Goal: Information Seeking & Learning: Learn about a topic

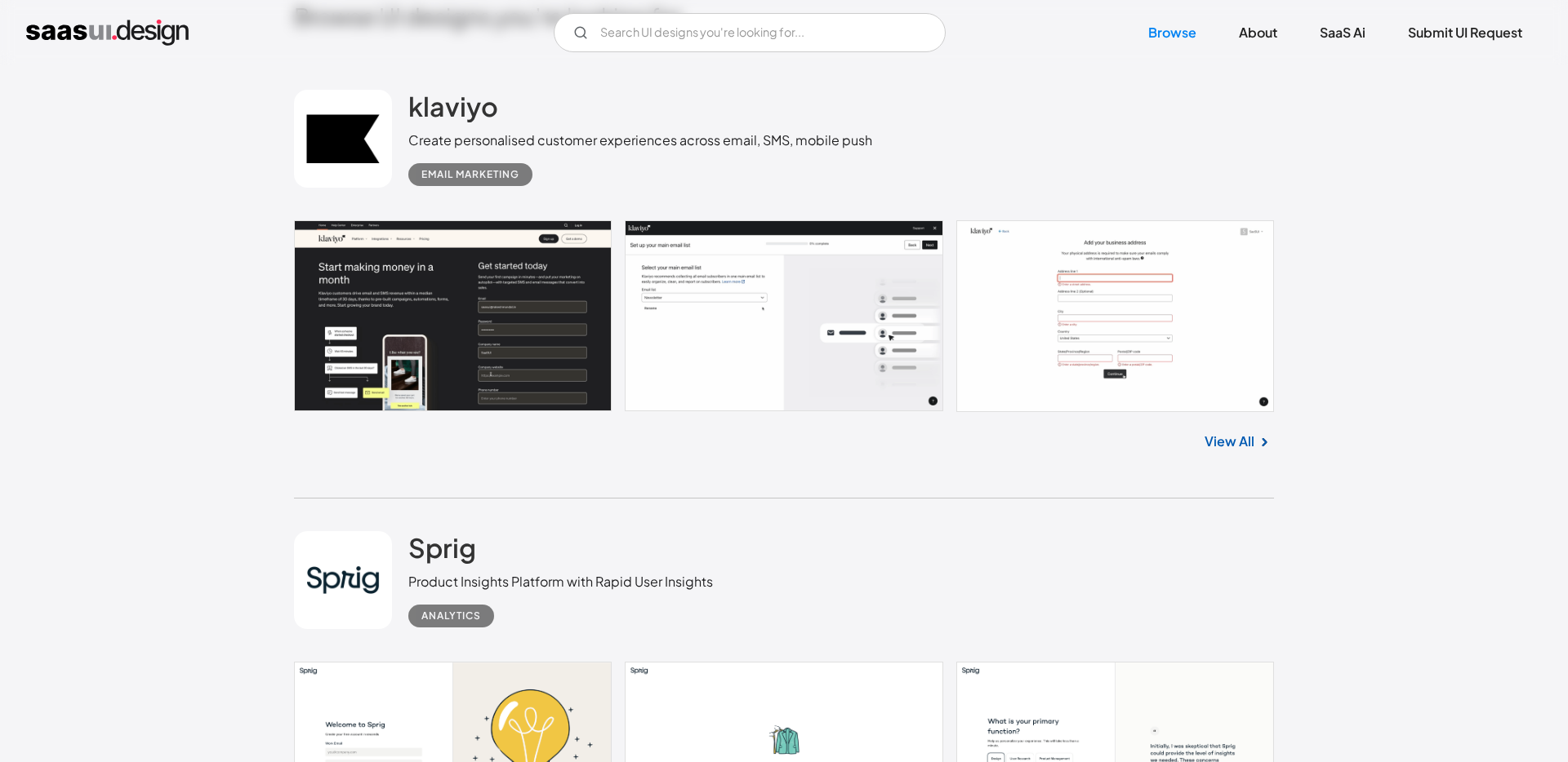
scroll to position [512, 0]
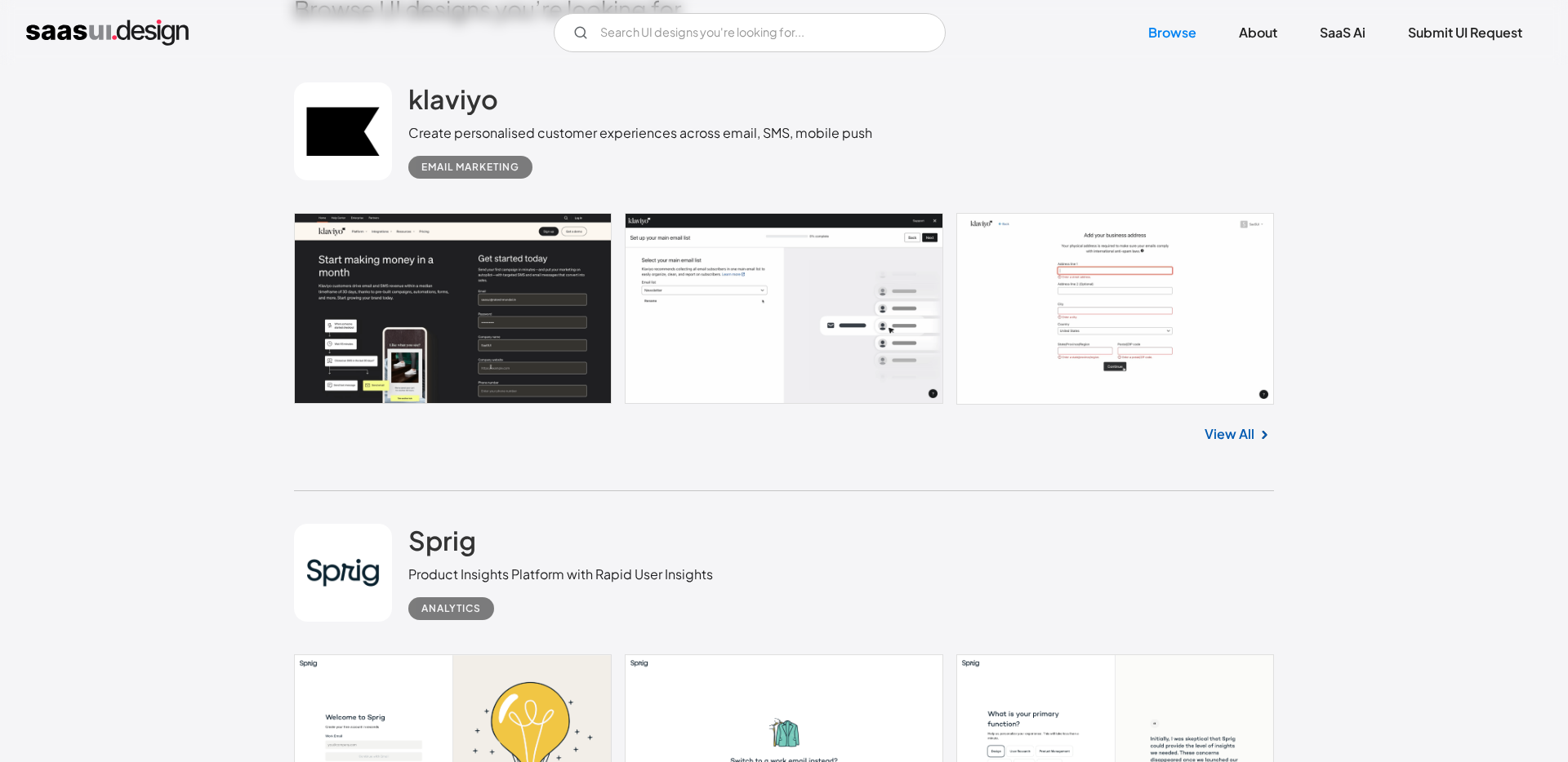
click at [1151, 318] on link at bounding box center [784, 308] width 980 height 192
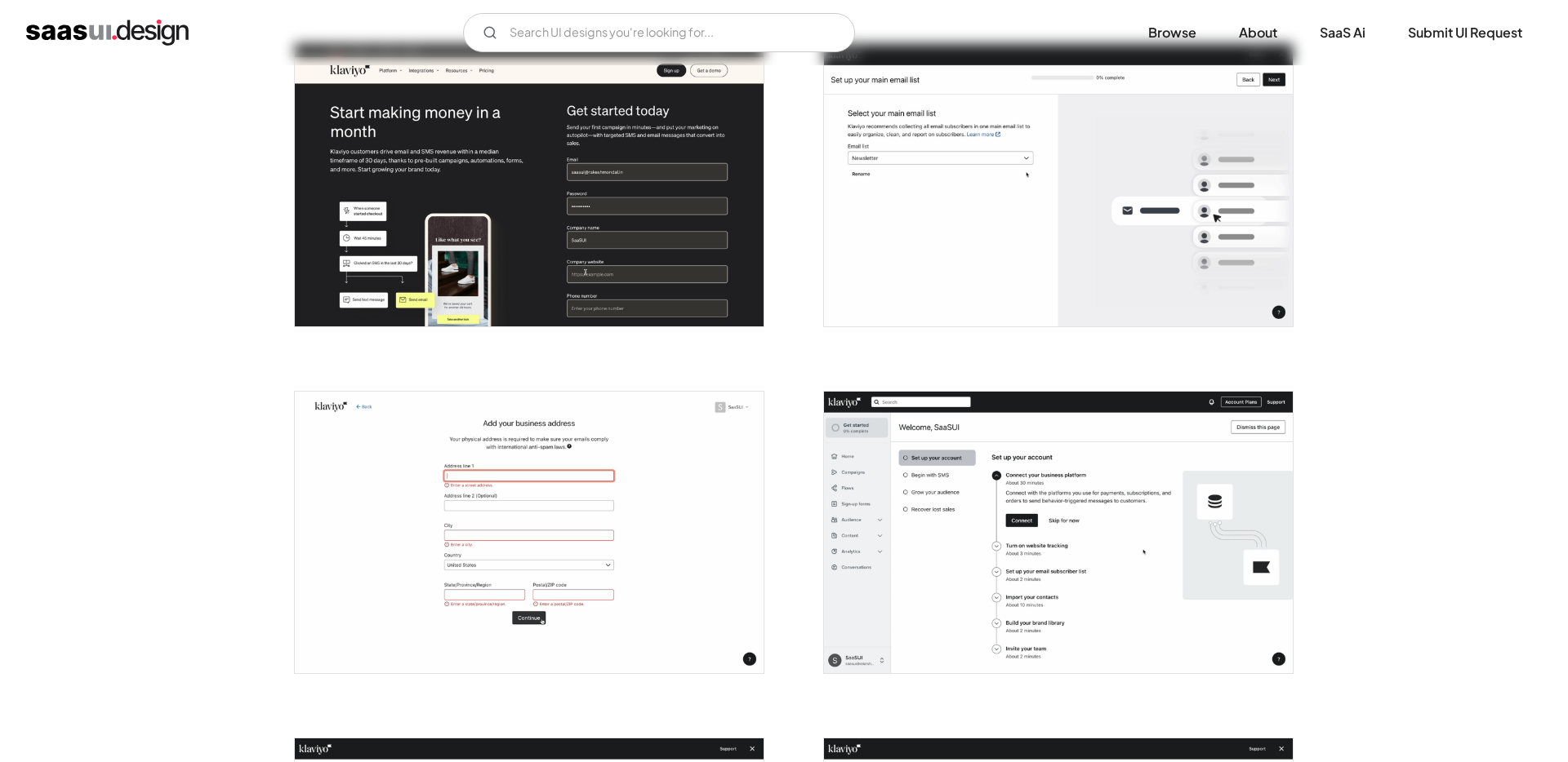
scroll to position [341, 0]
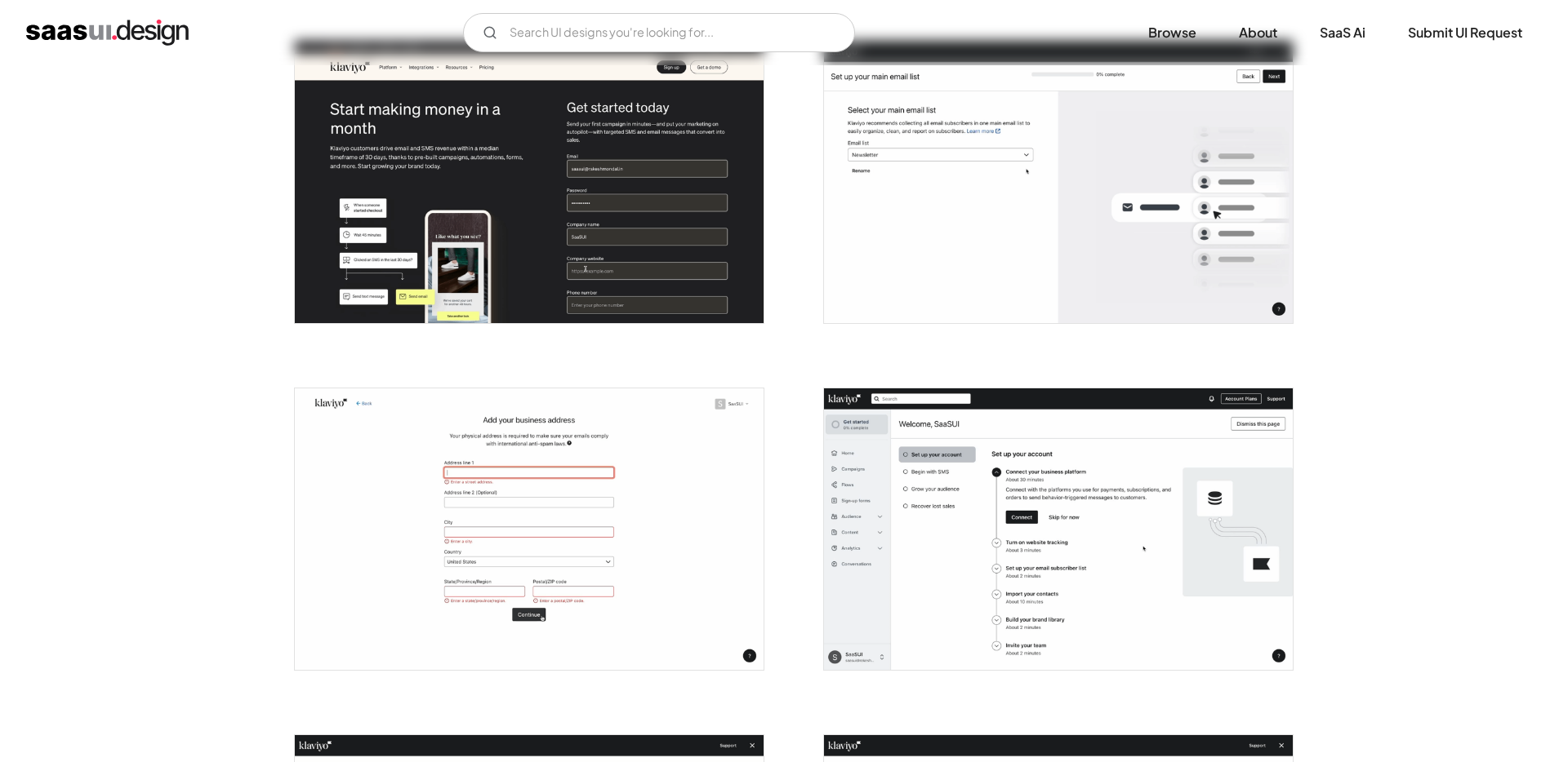
click at [519, 435] on img "open lightbox" at bounding box center [529, 529] width 468 height 281
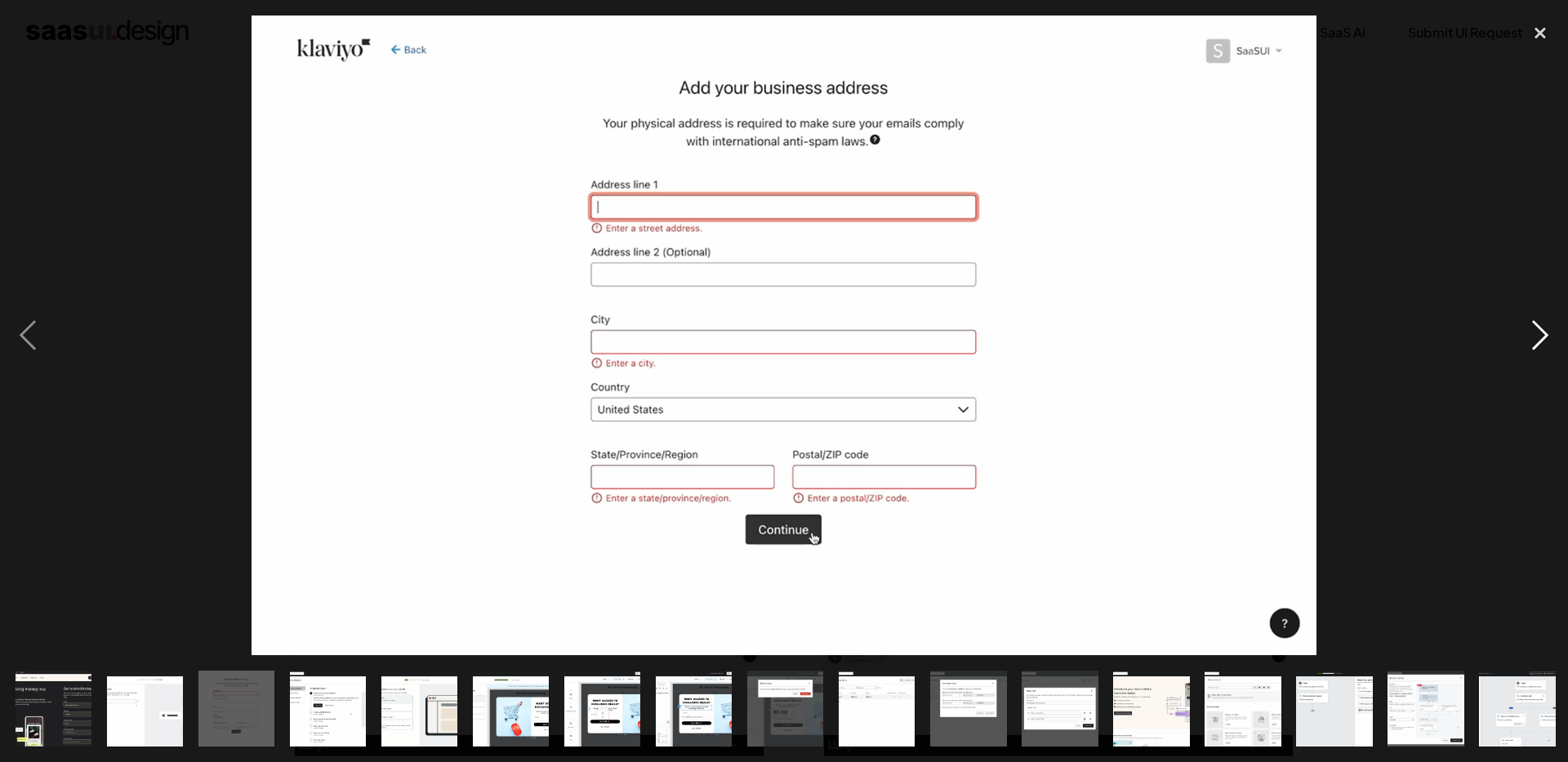
click at [1546, 341] on div "next image" at bounding box center [1540, 335] width 56 height 641
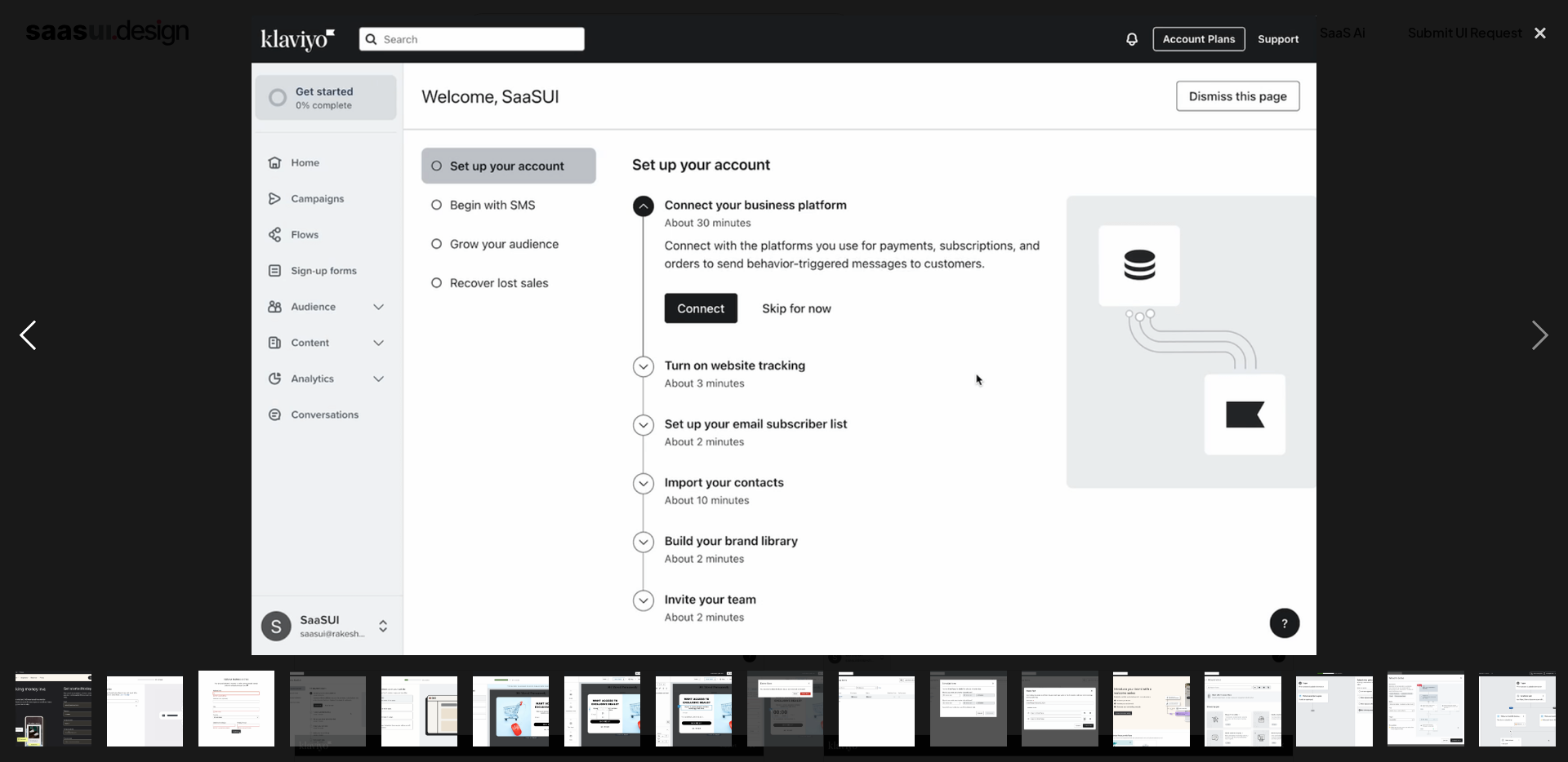
drag, startPoint x: 39, startPoint y: 327, endPoint x: 38, endPoint y: 314, distance: 13.0
click at [38, 314] on div "previous image" at bounding box center [28, 335] width 56 height 641
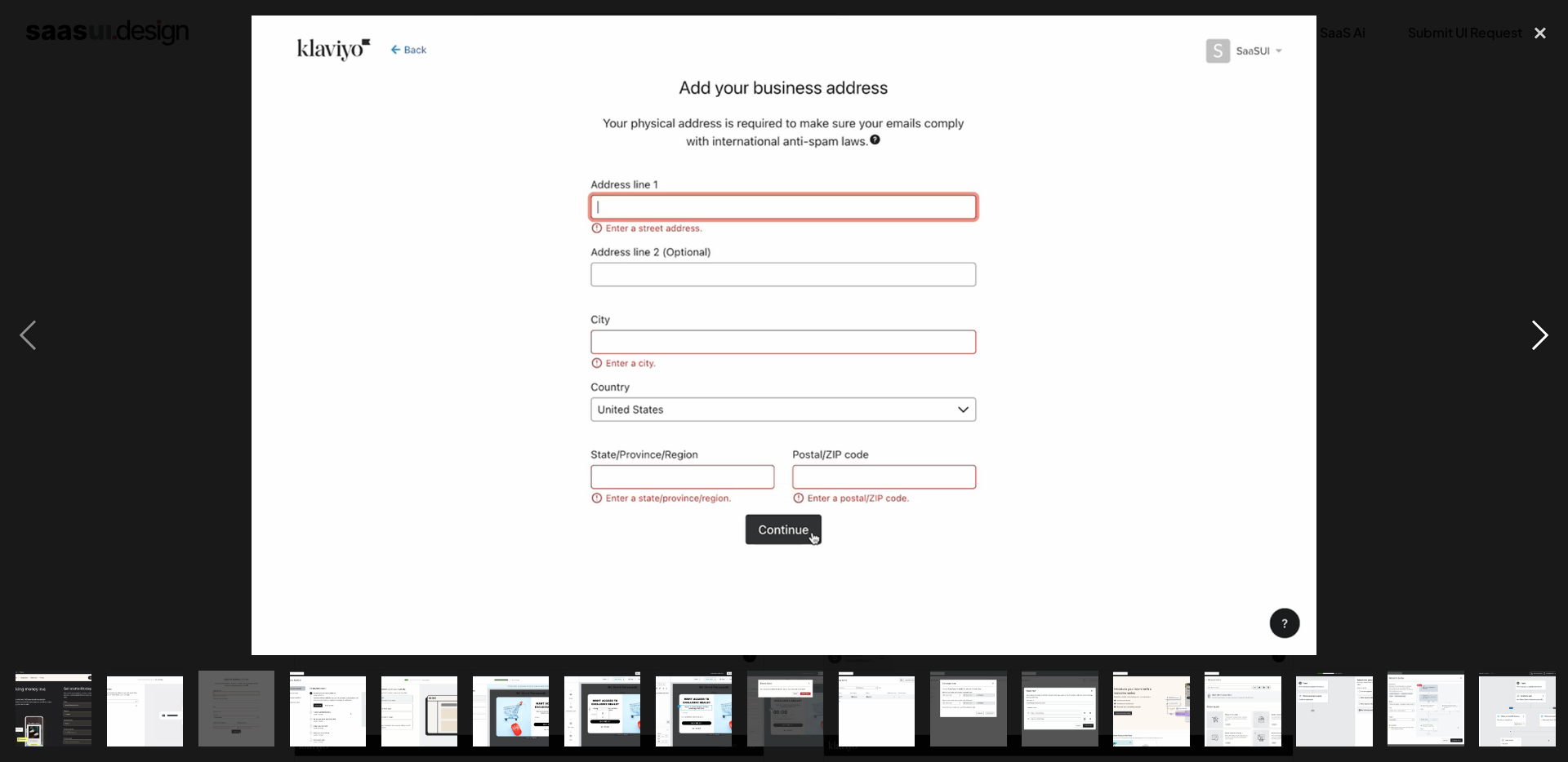
click at [1528, 342] on div "next image" at bounding box center [1540, 335] width 56 height 641
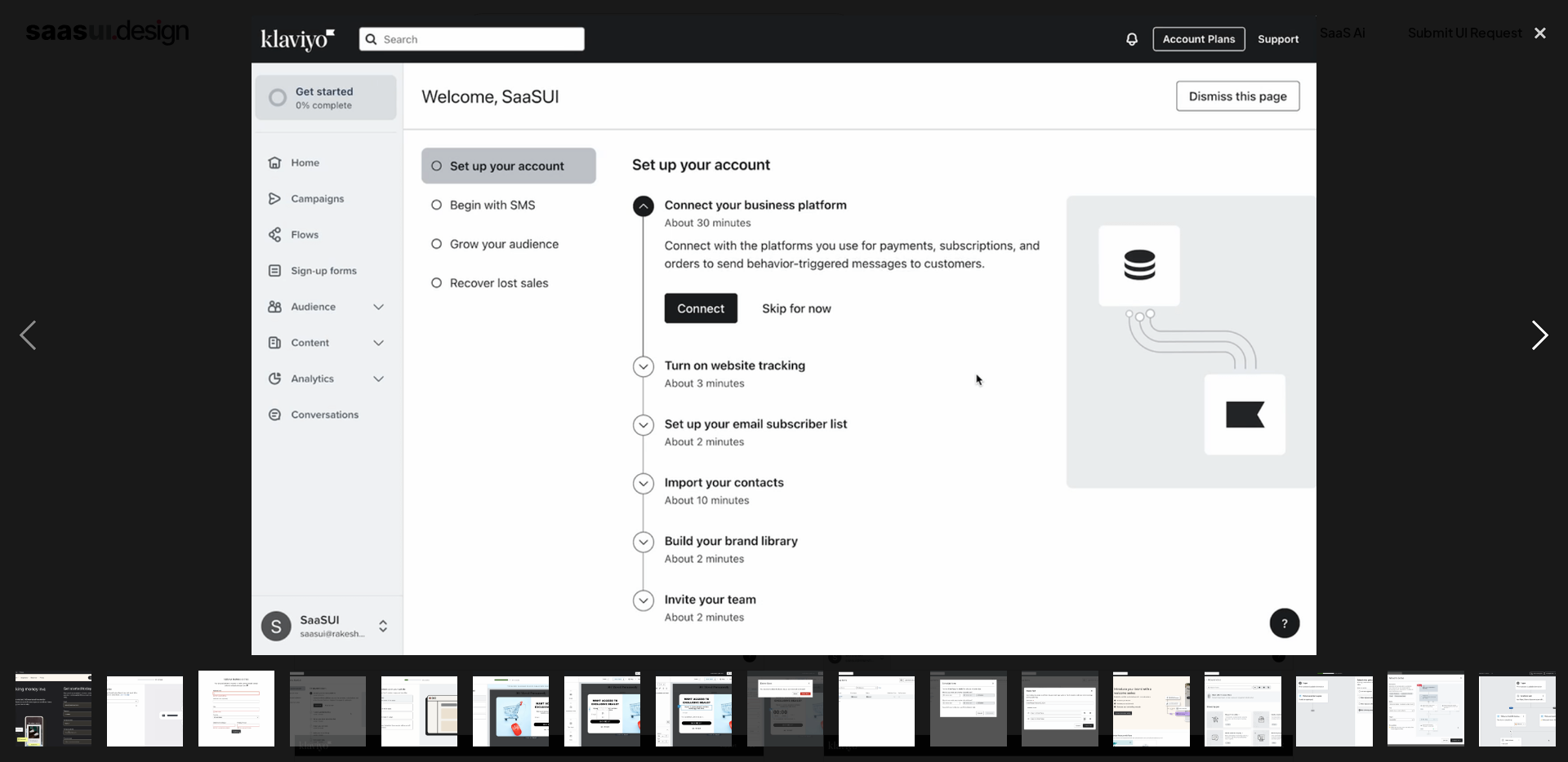
click at [1528, 342] on div "next image" at bounding box center [1540, 335] width 56 height 641
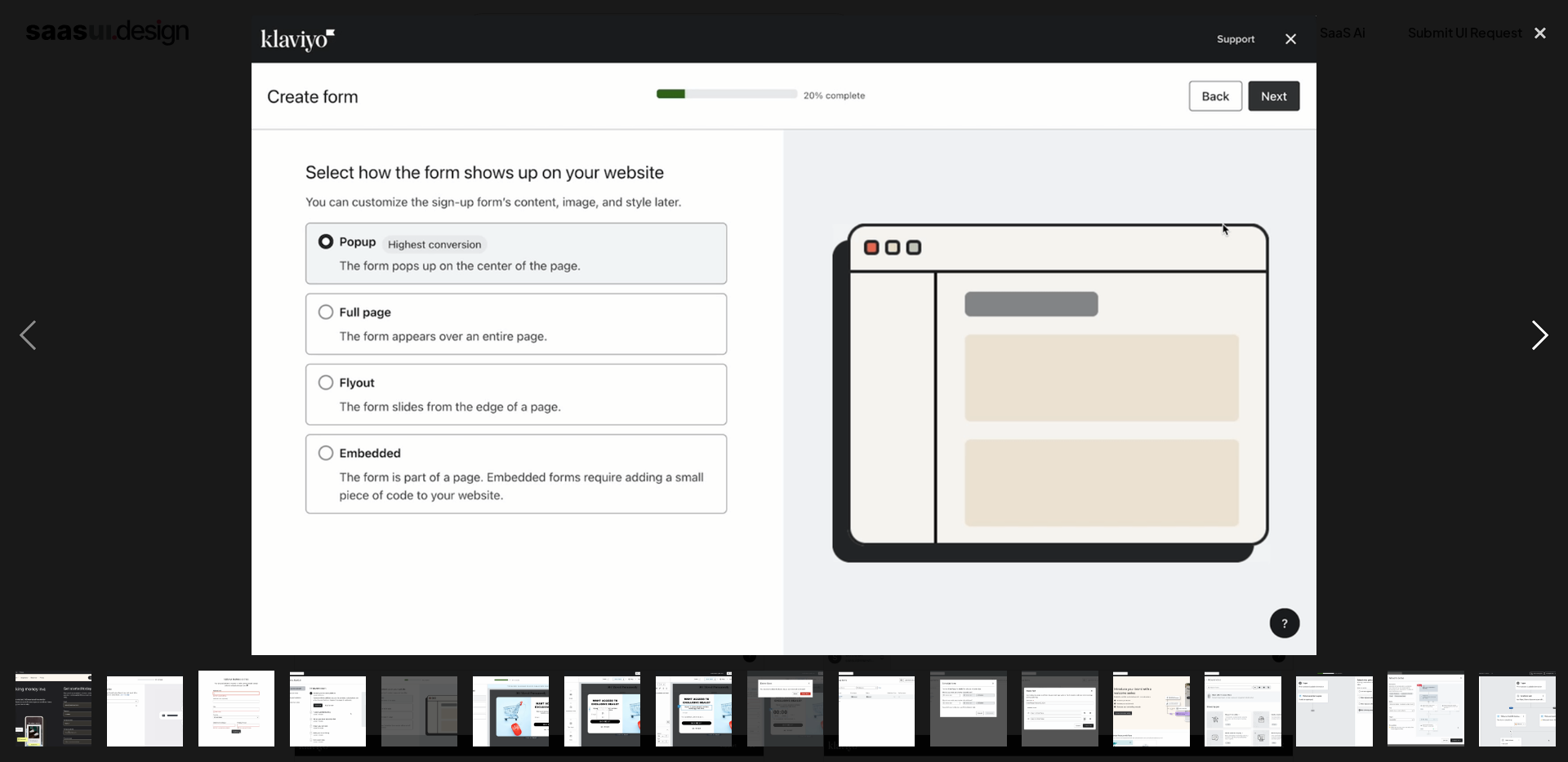
click at [1528, 342] on div "next image" at bounding box center [1540, 335] width 56 height 641
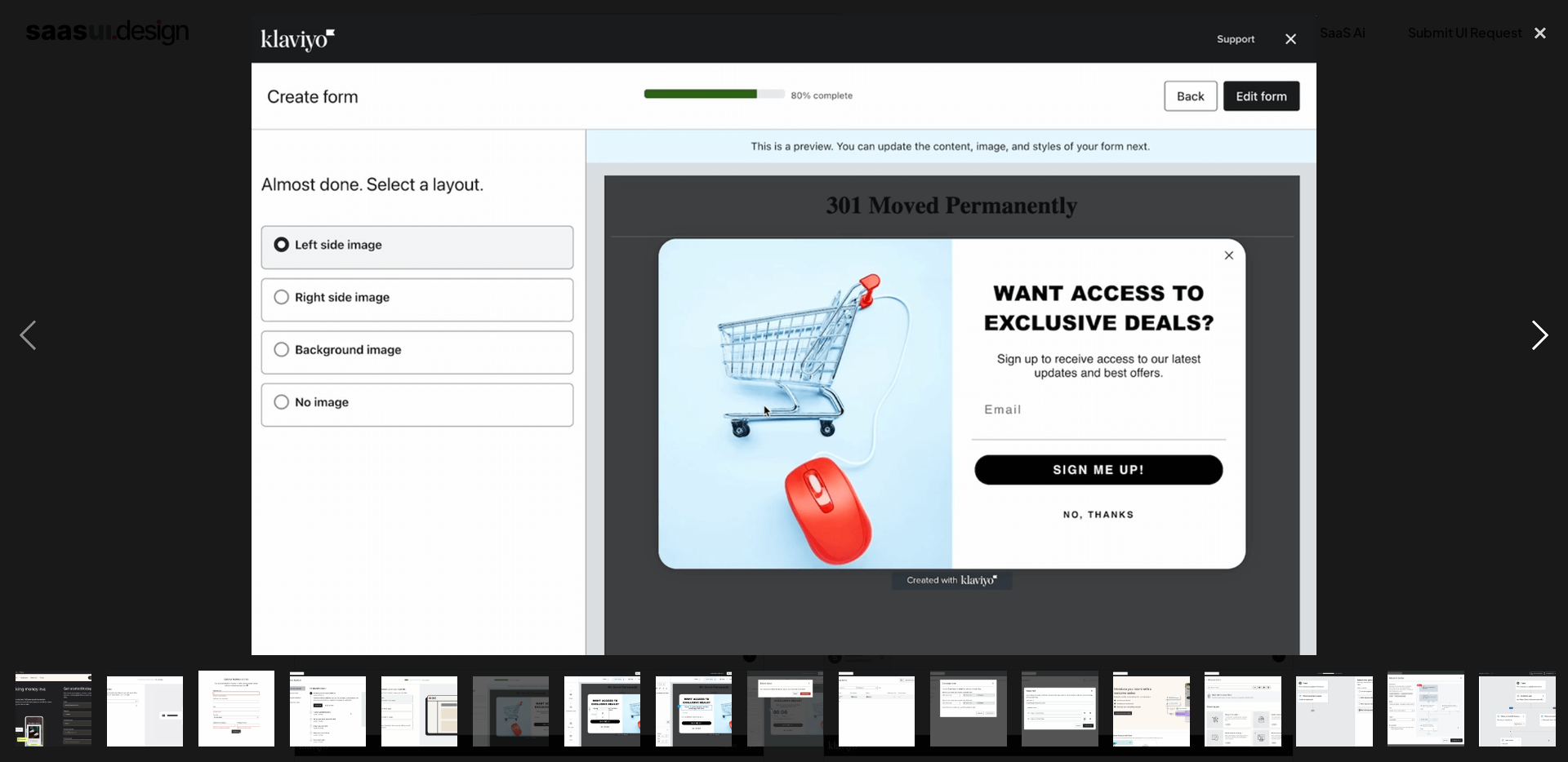
click at [1528, 342] on div "next image" at bounding box center [1540, 335] width 56 height 641
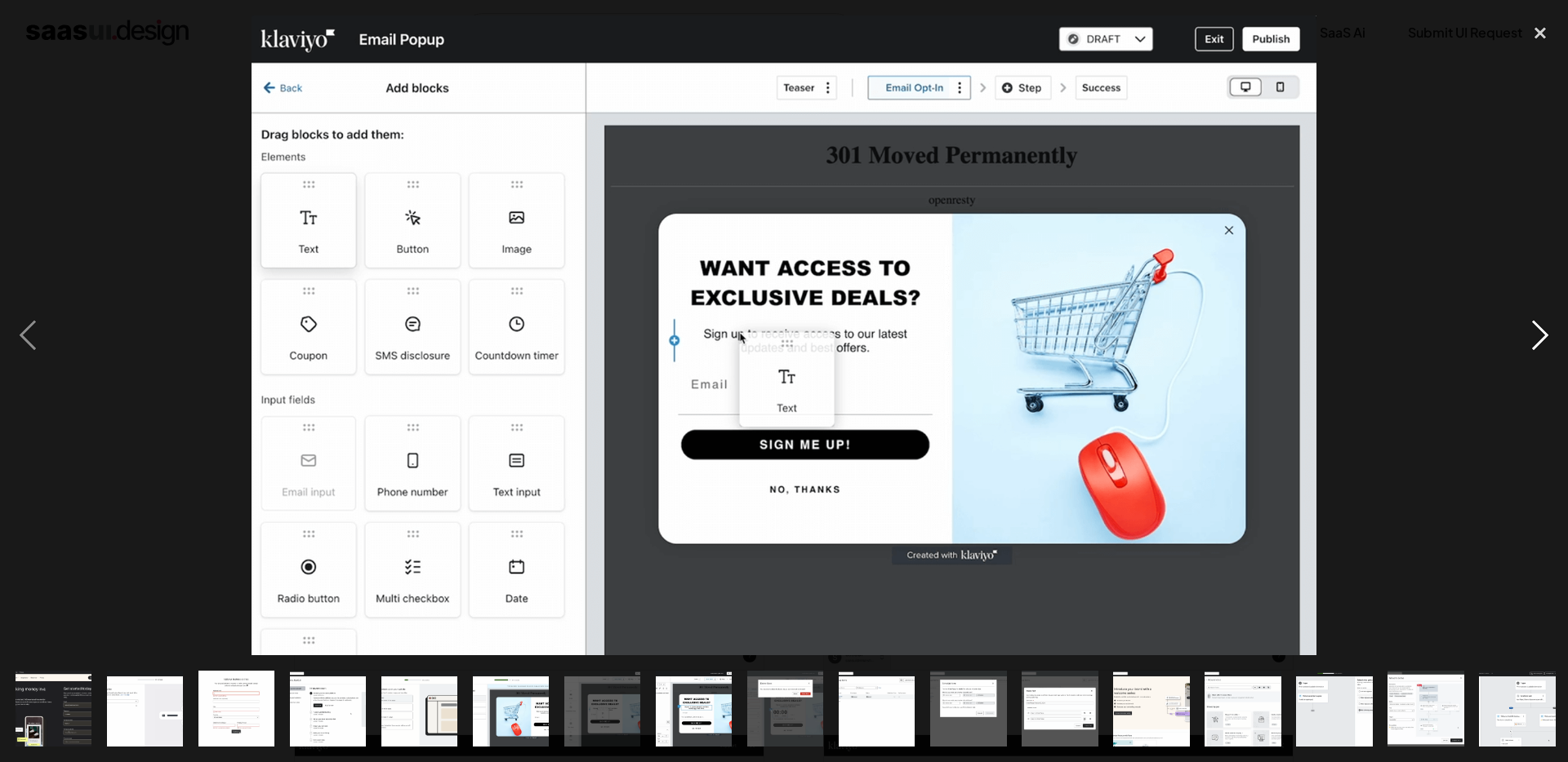
click at [1528, 342] on div "next image" at bounding box center [1540, 335] width 56 height 641
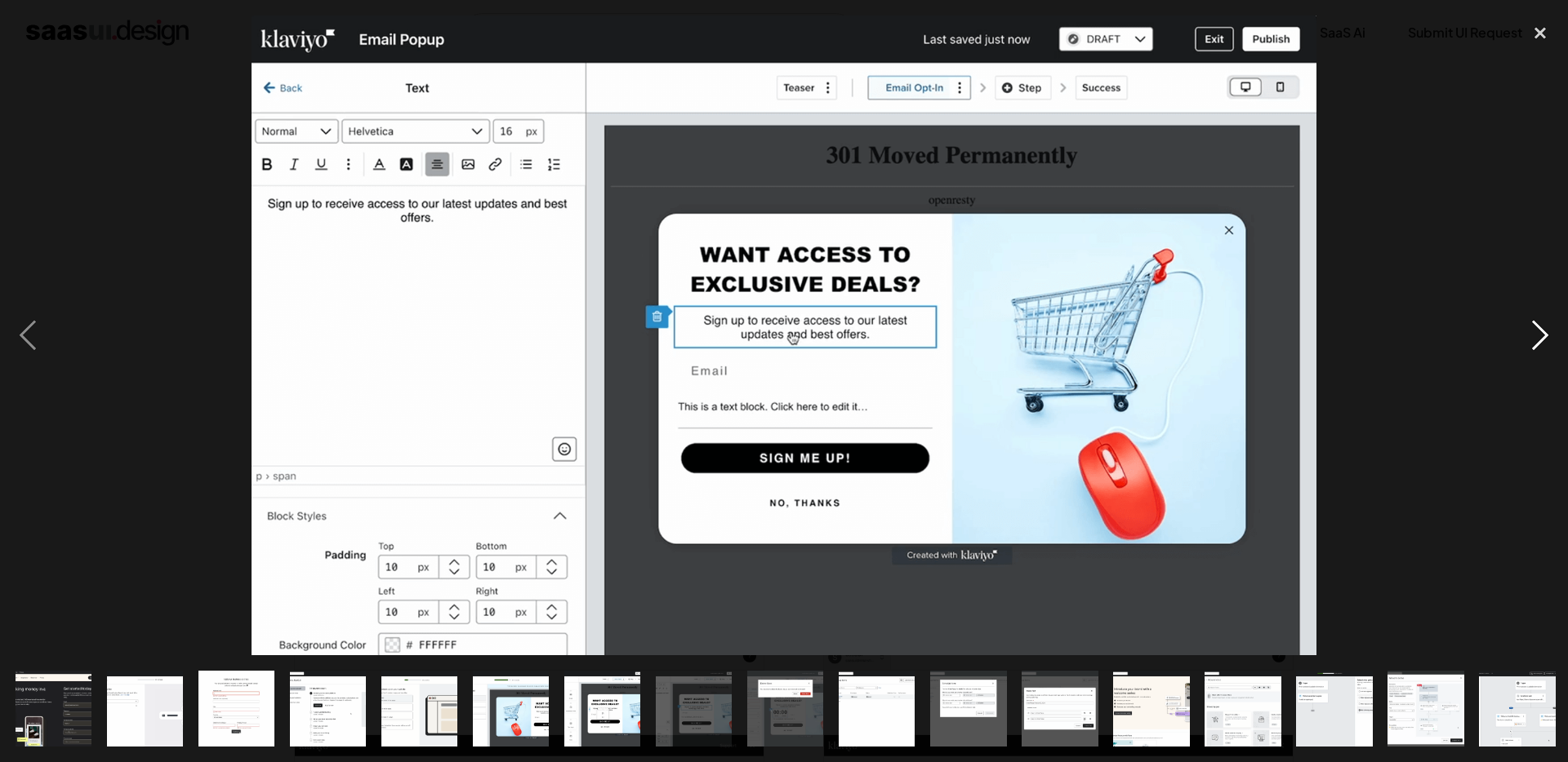
click at [1528, 342] on div "next image" at bounding box center [1540, 335] width 56 height 641
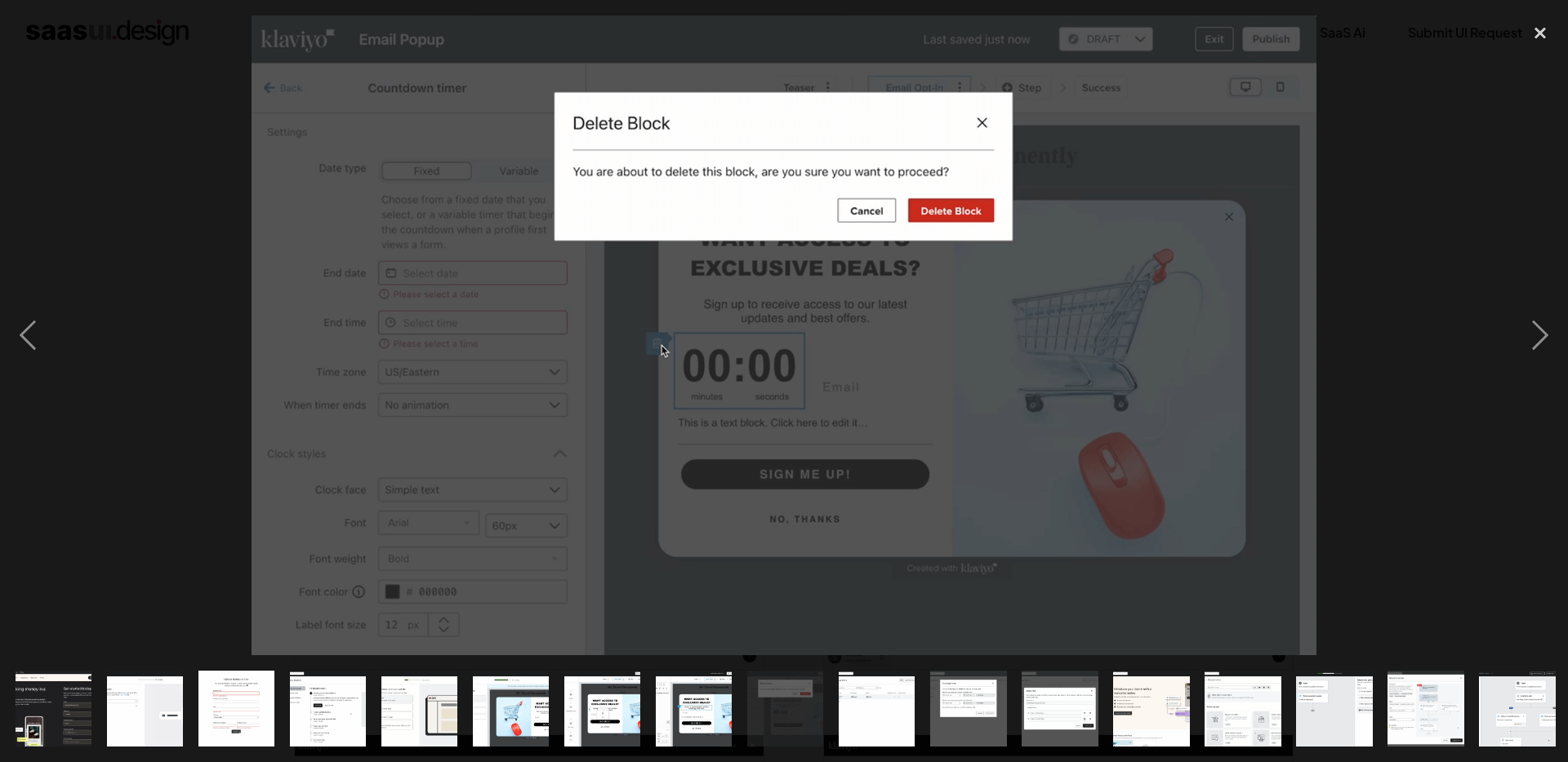
click at [77, 216] on div at bounding box center [784, 335] width 1568 height 641
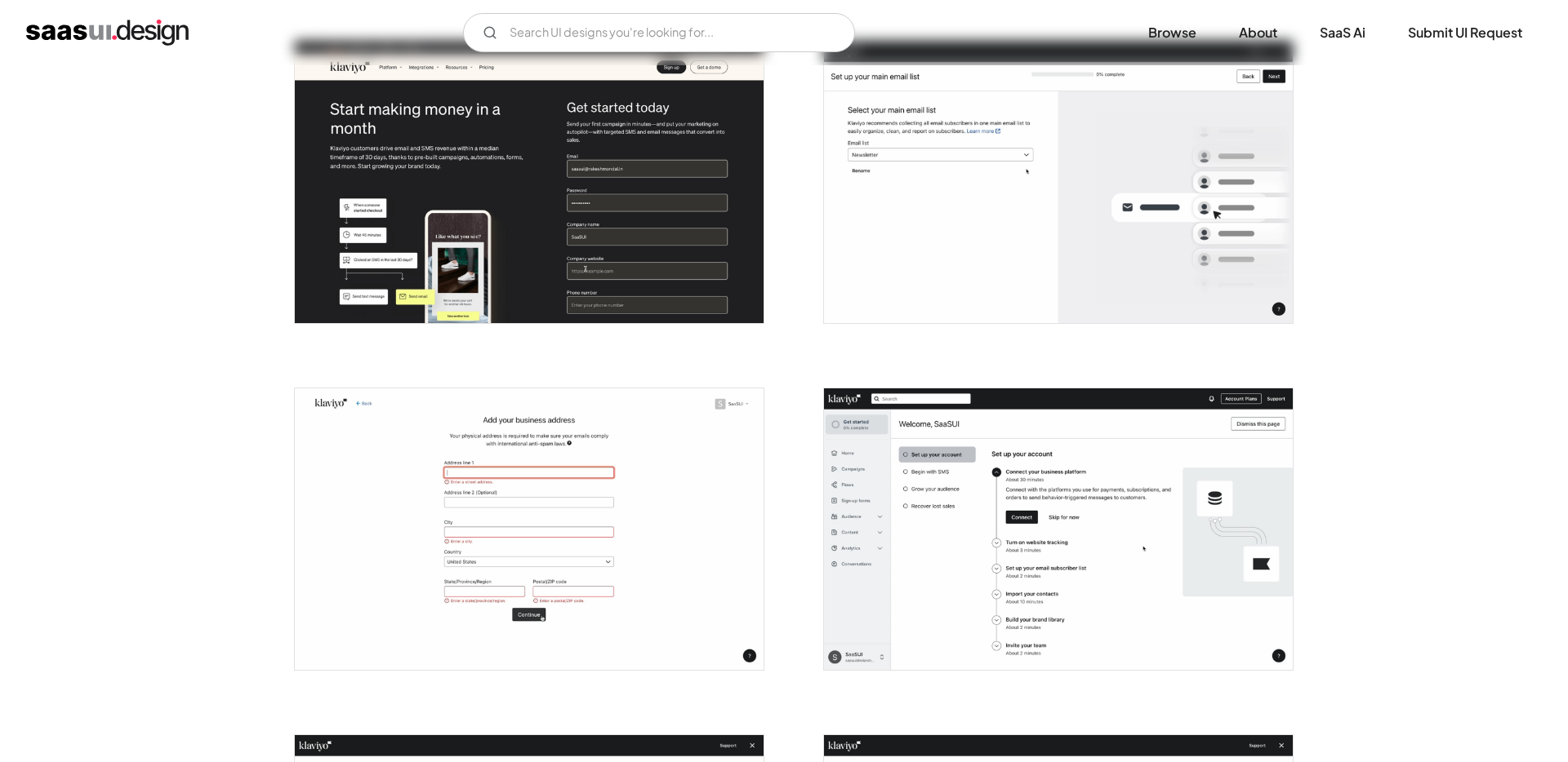
scroll to position [0, 0]
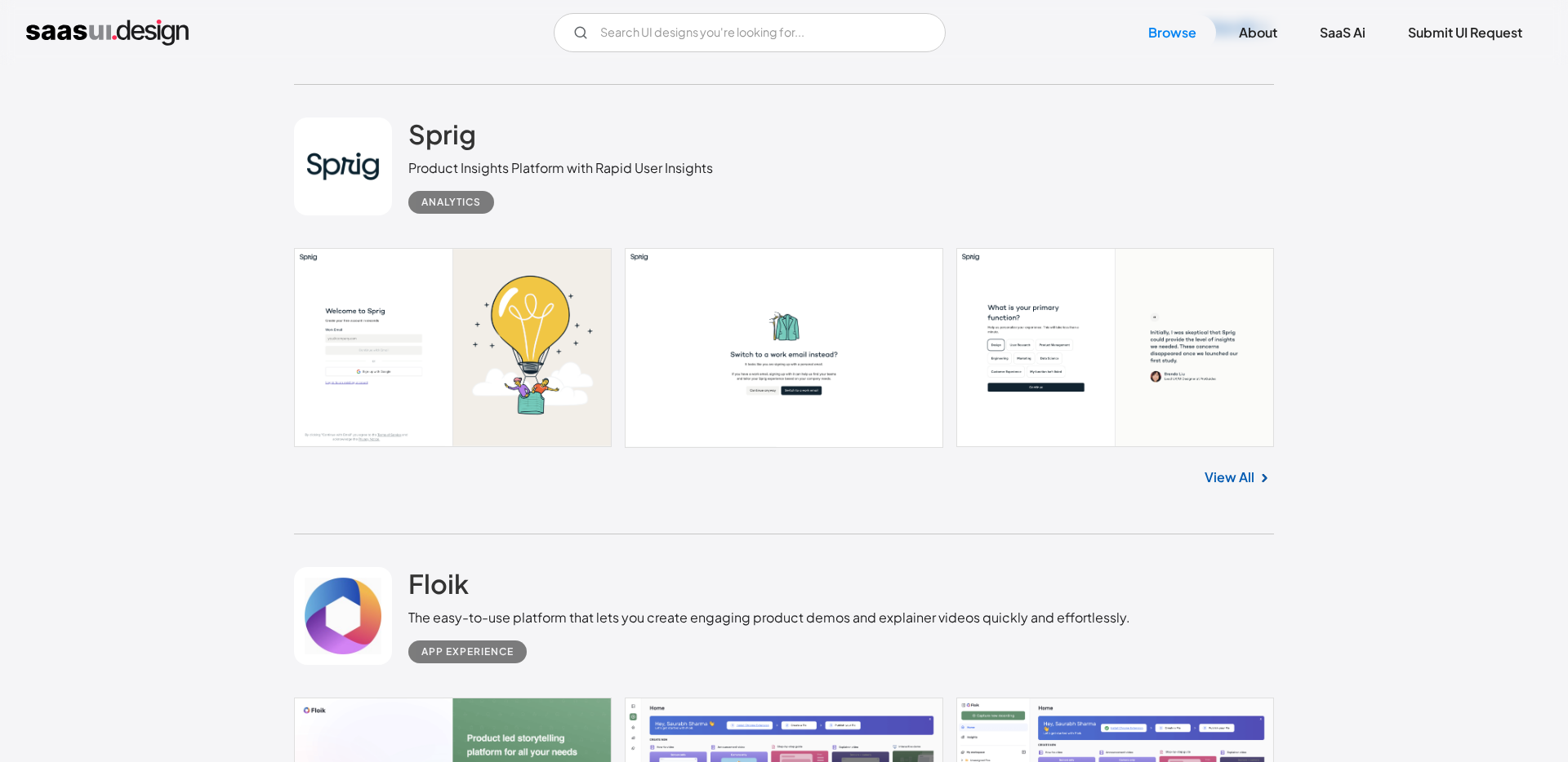
scroll to position [900, 0]
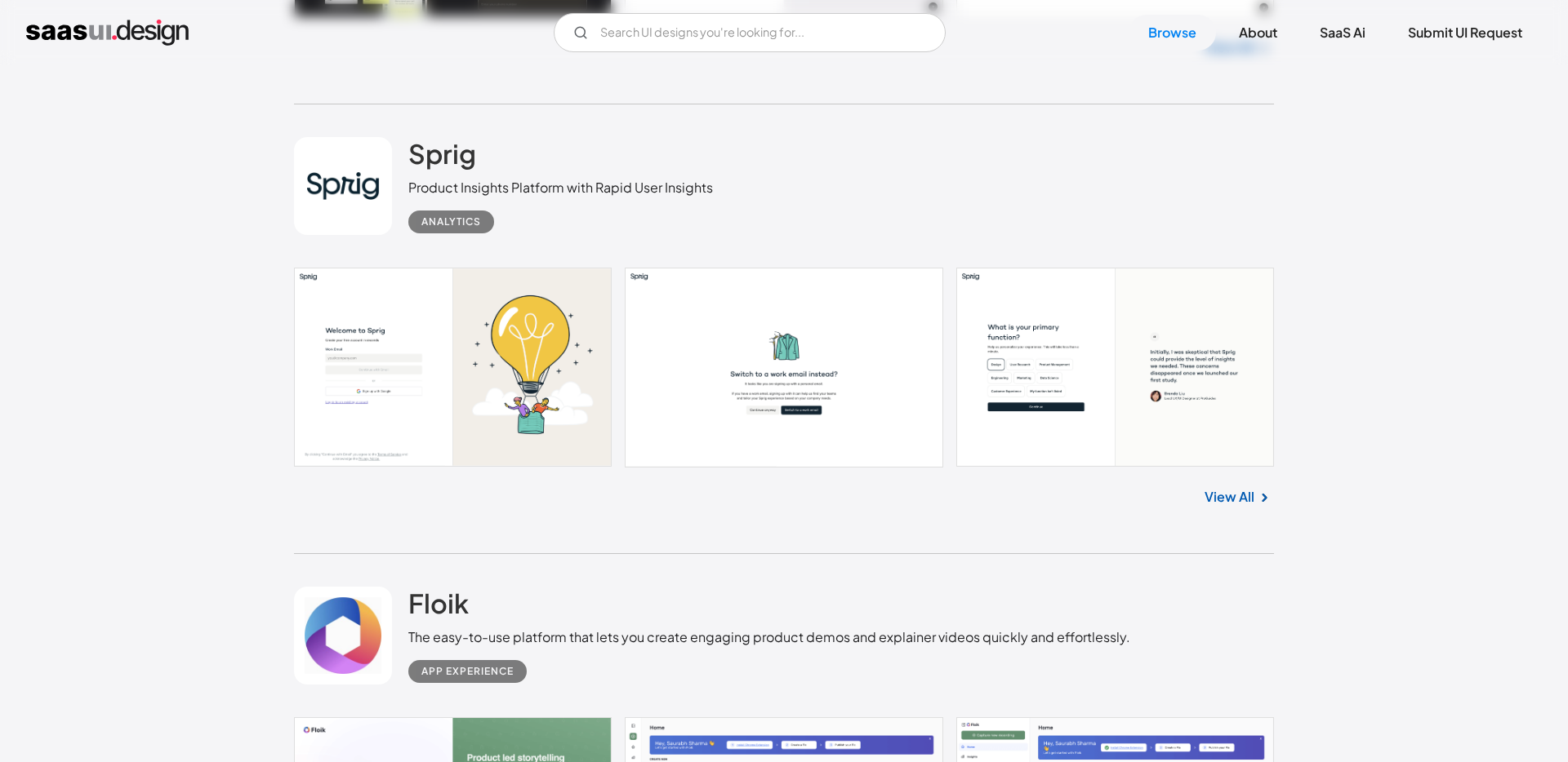
click at [1248, 501] on link "View All" at bounding box center [1230, 497] width 50 height 19
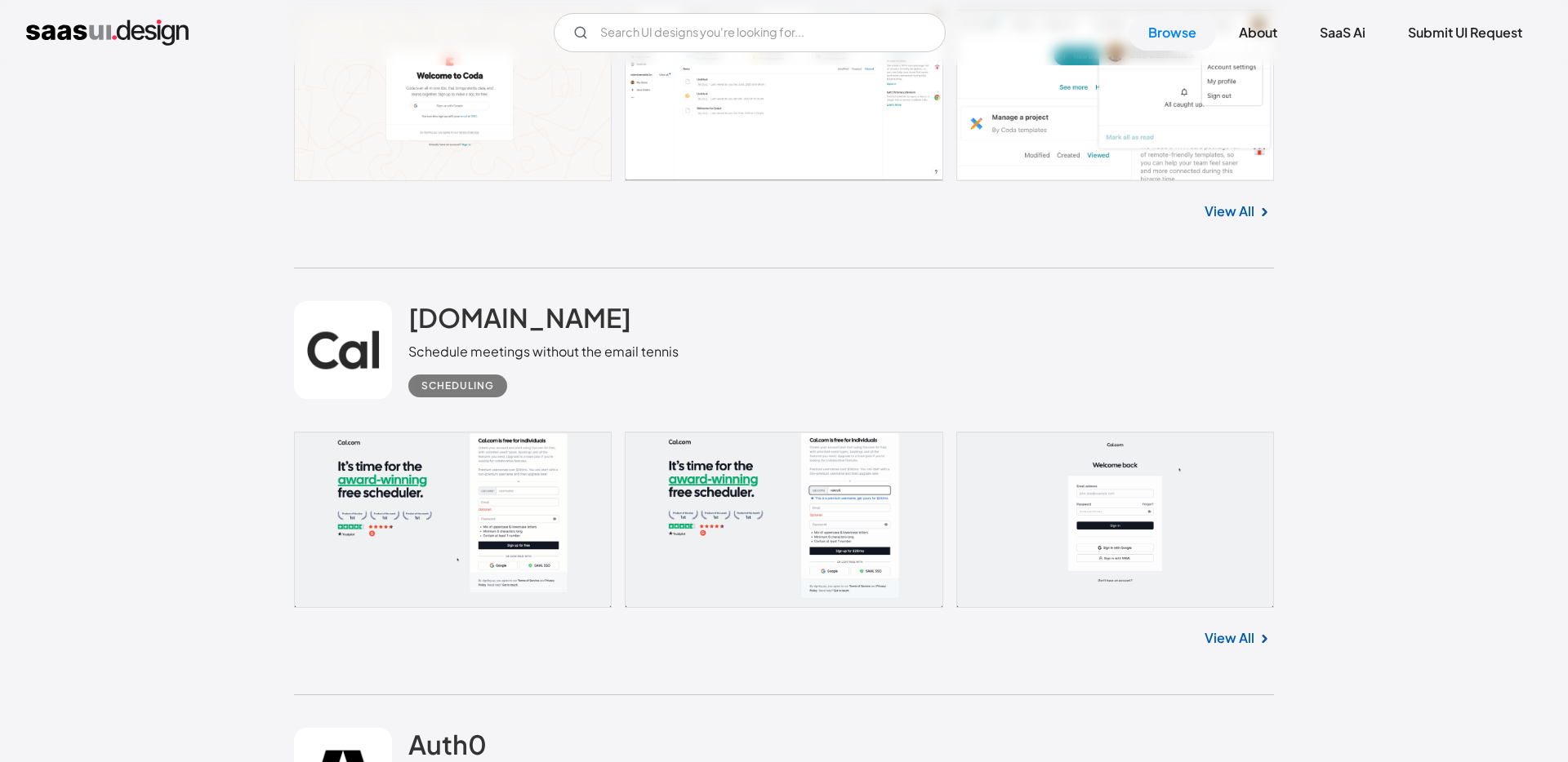
scroll to position [4599, 0]
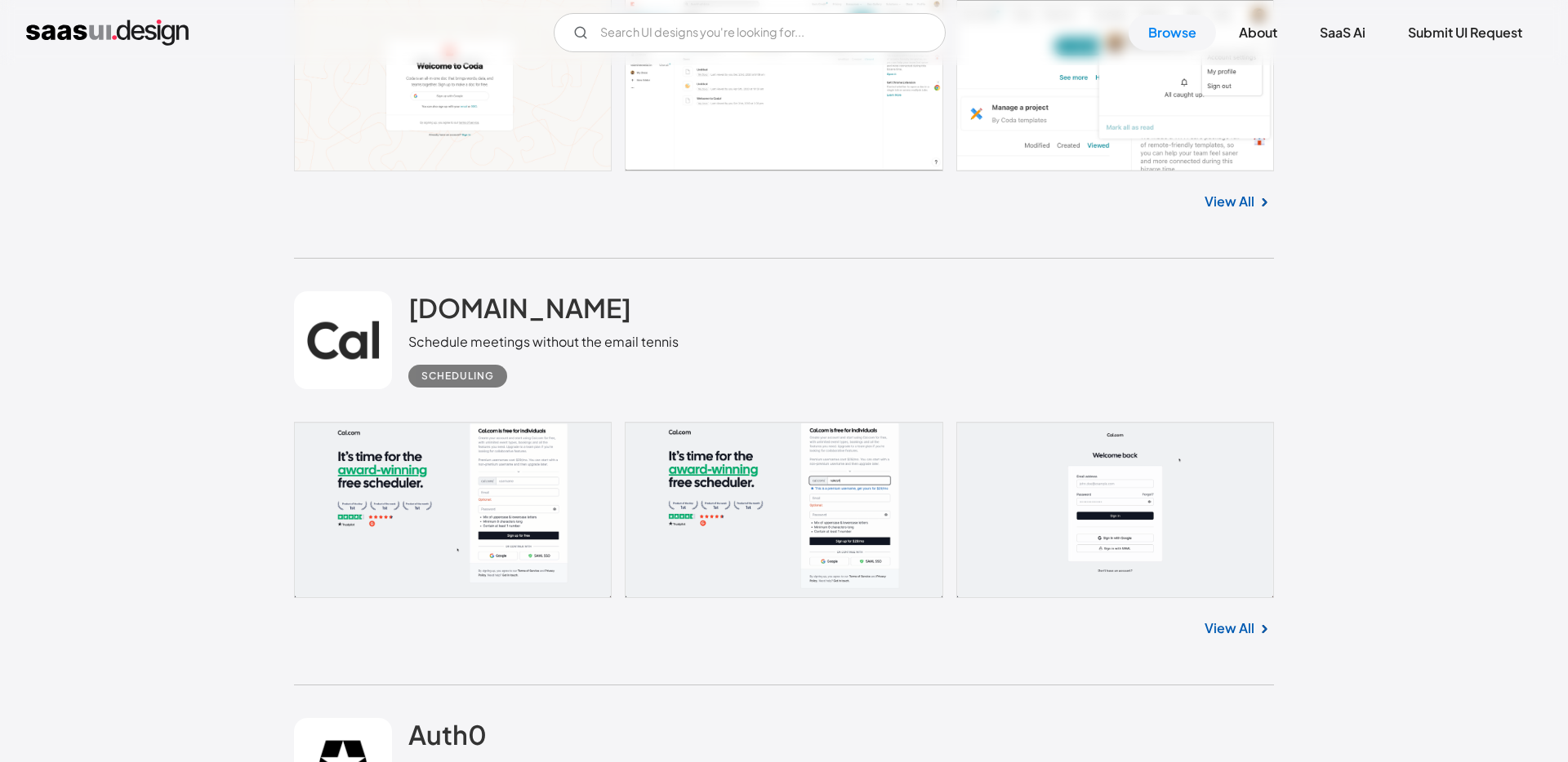
click at [713, 509] on link at bounding box center [784, 510] width 980 height 176
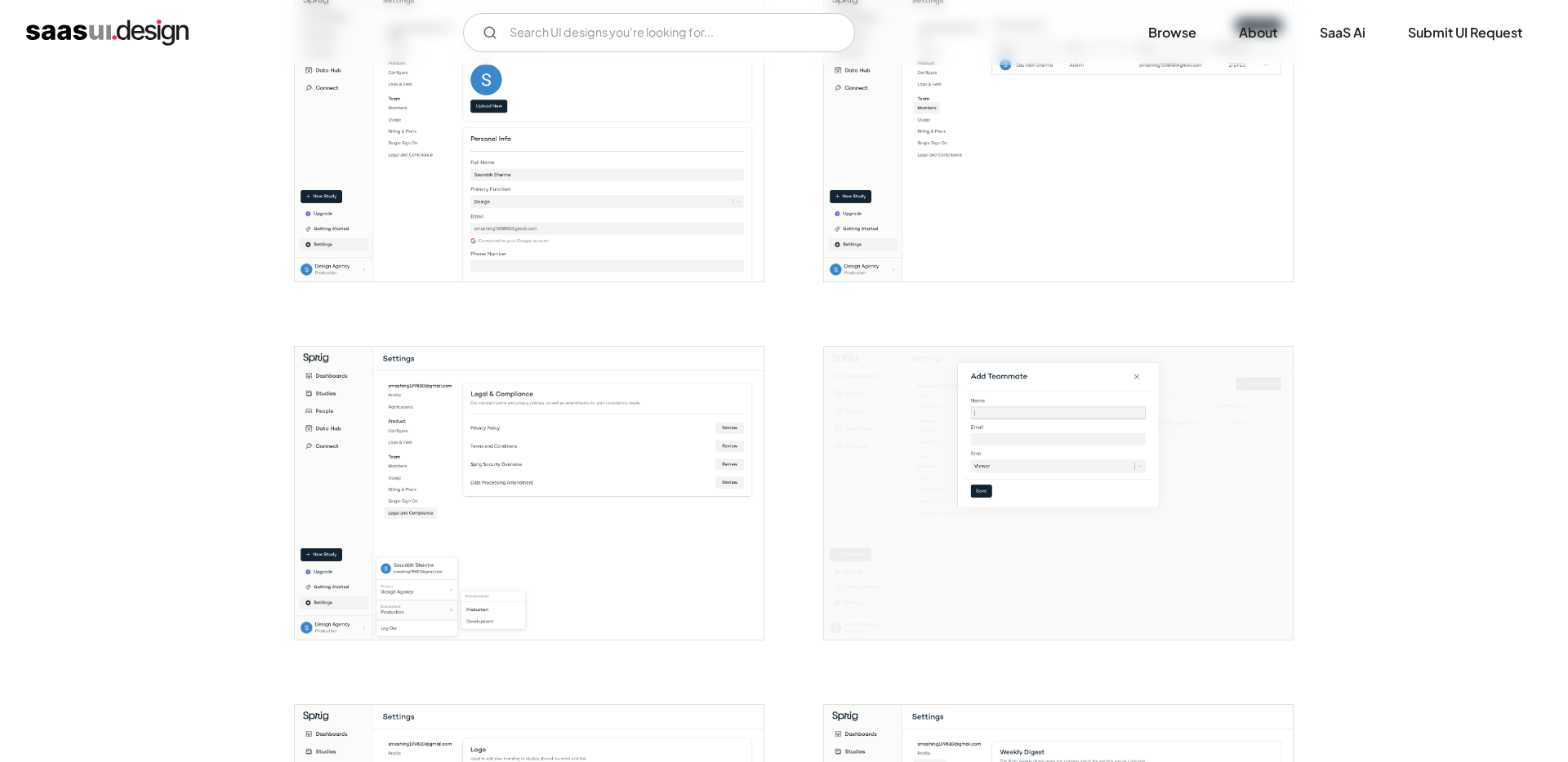
scroll to position [2559, 0]
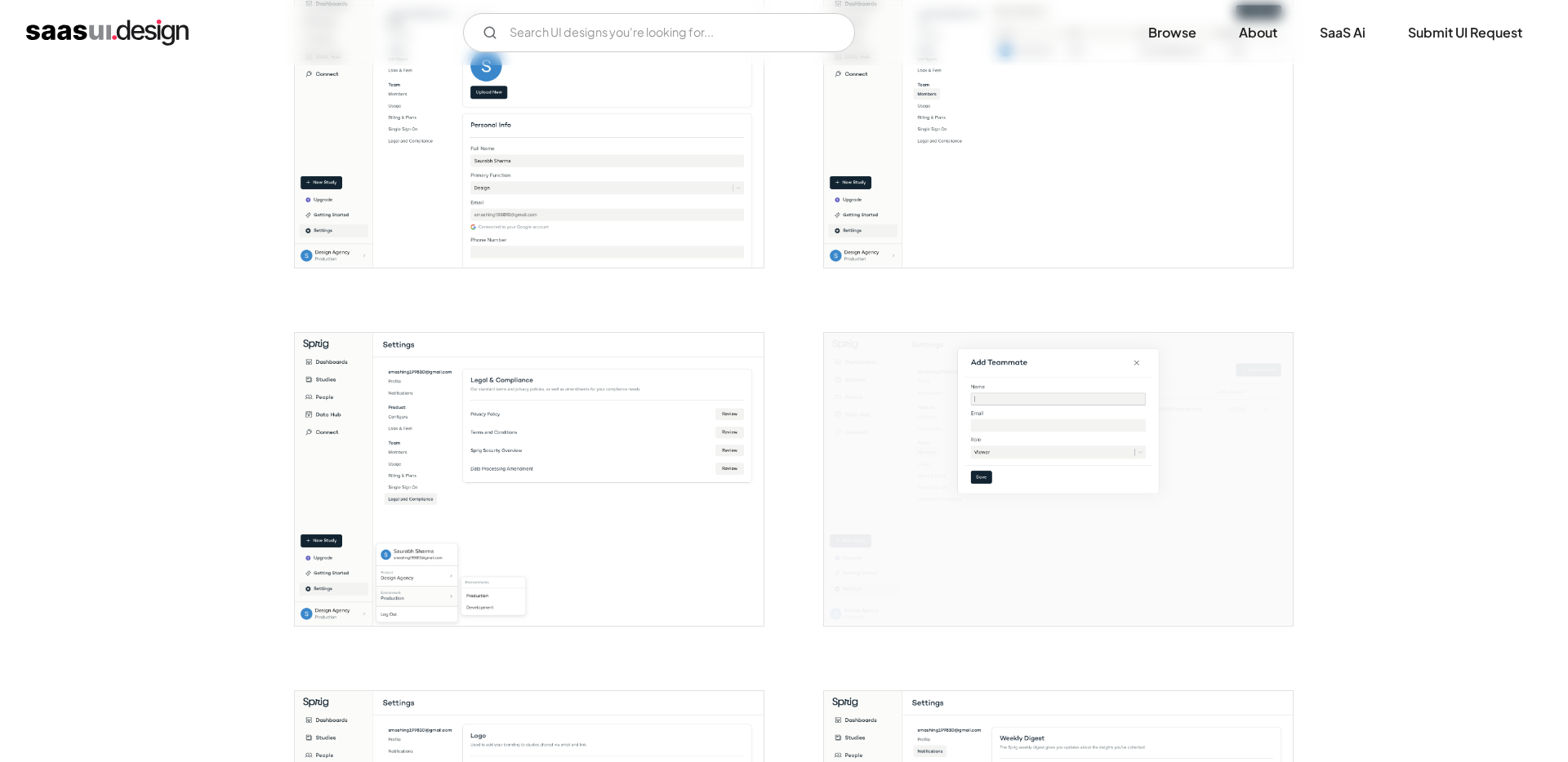
click at [1038, 466] on img "open lightbox" at bounding box center [1058, 480] width 468 height 293
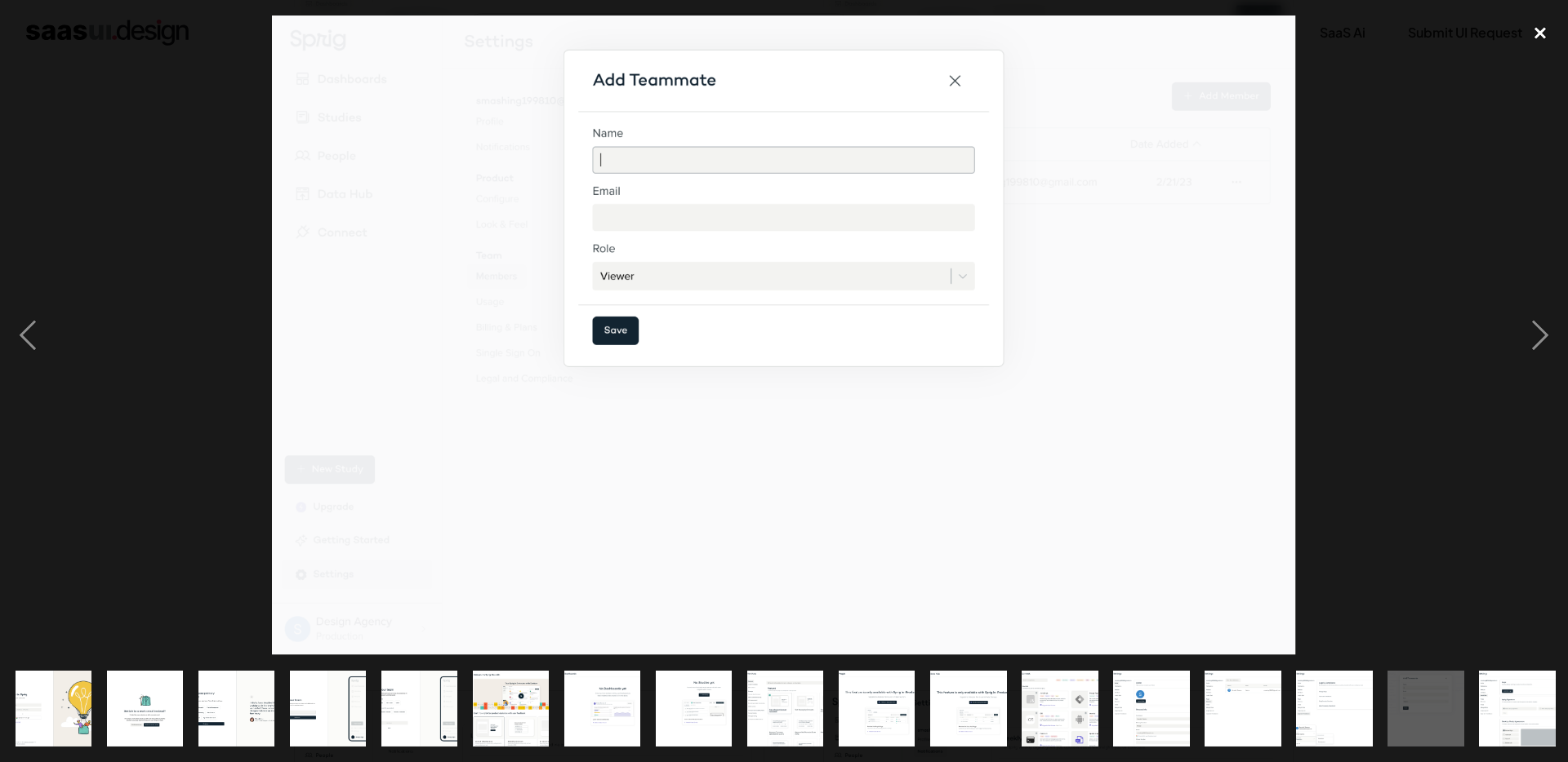
click at [1531, 38] on div "close lightbox" at bounding box center [1540, 33] width 56 height 36
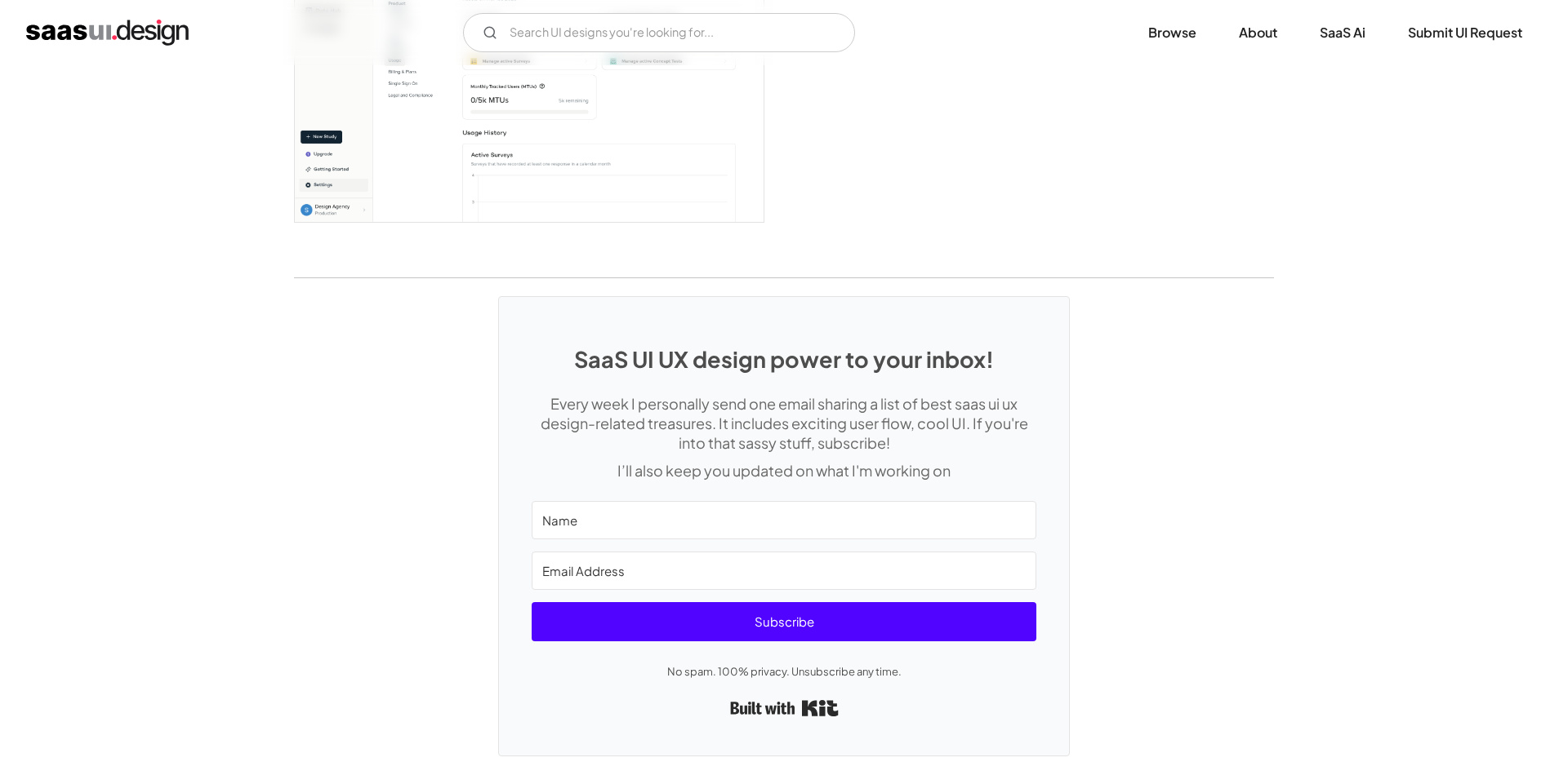
scroll to position [4088, 0]
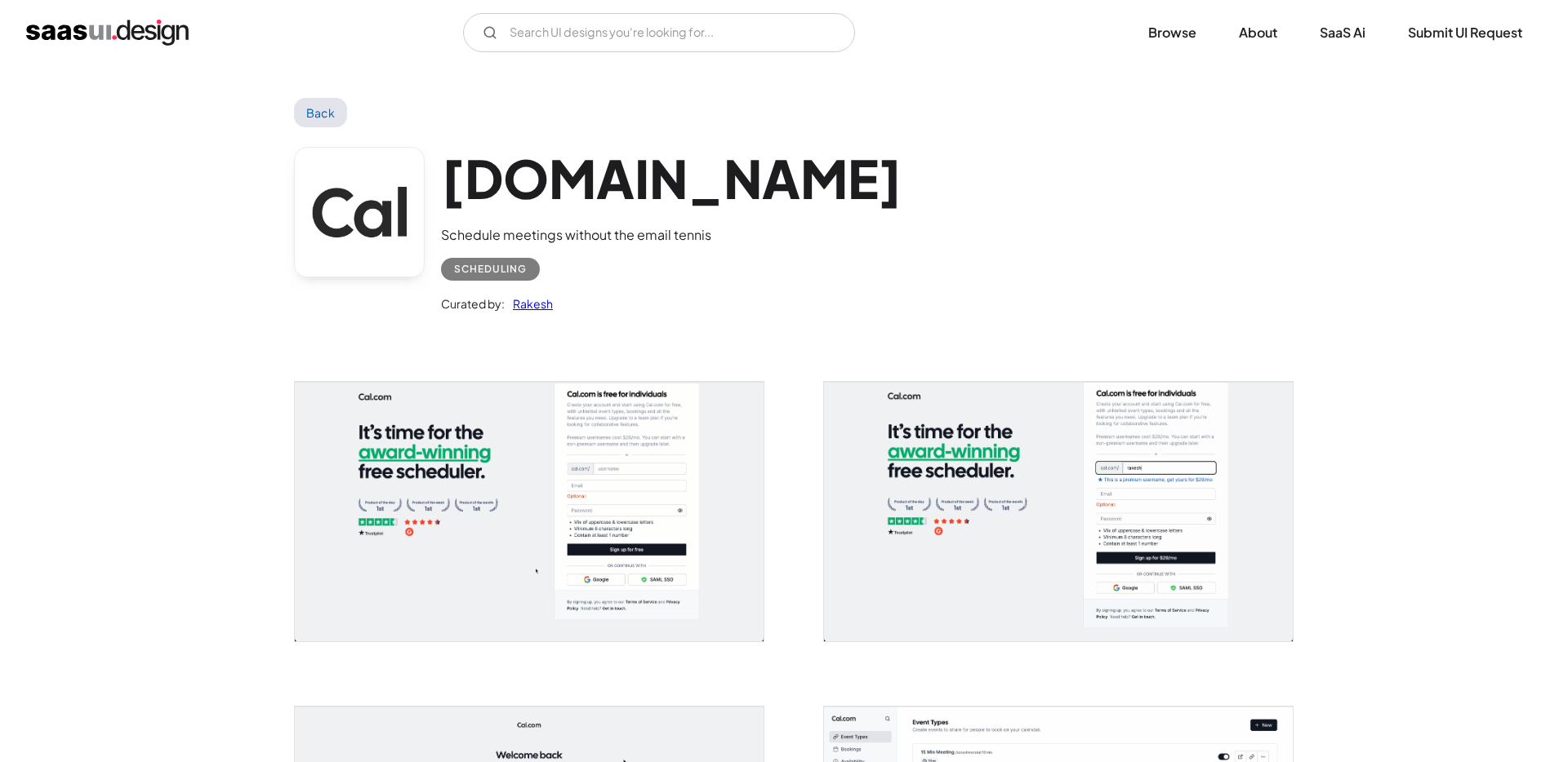
click at [713, 509] on img "open lightbox" at bounding box center [529, 512] width 468 height 259
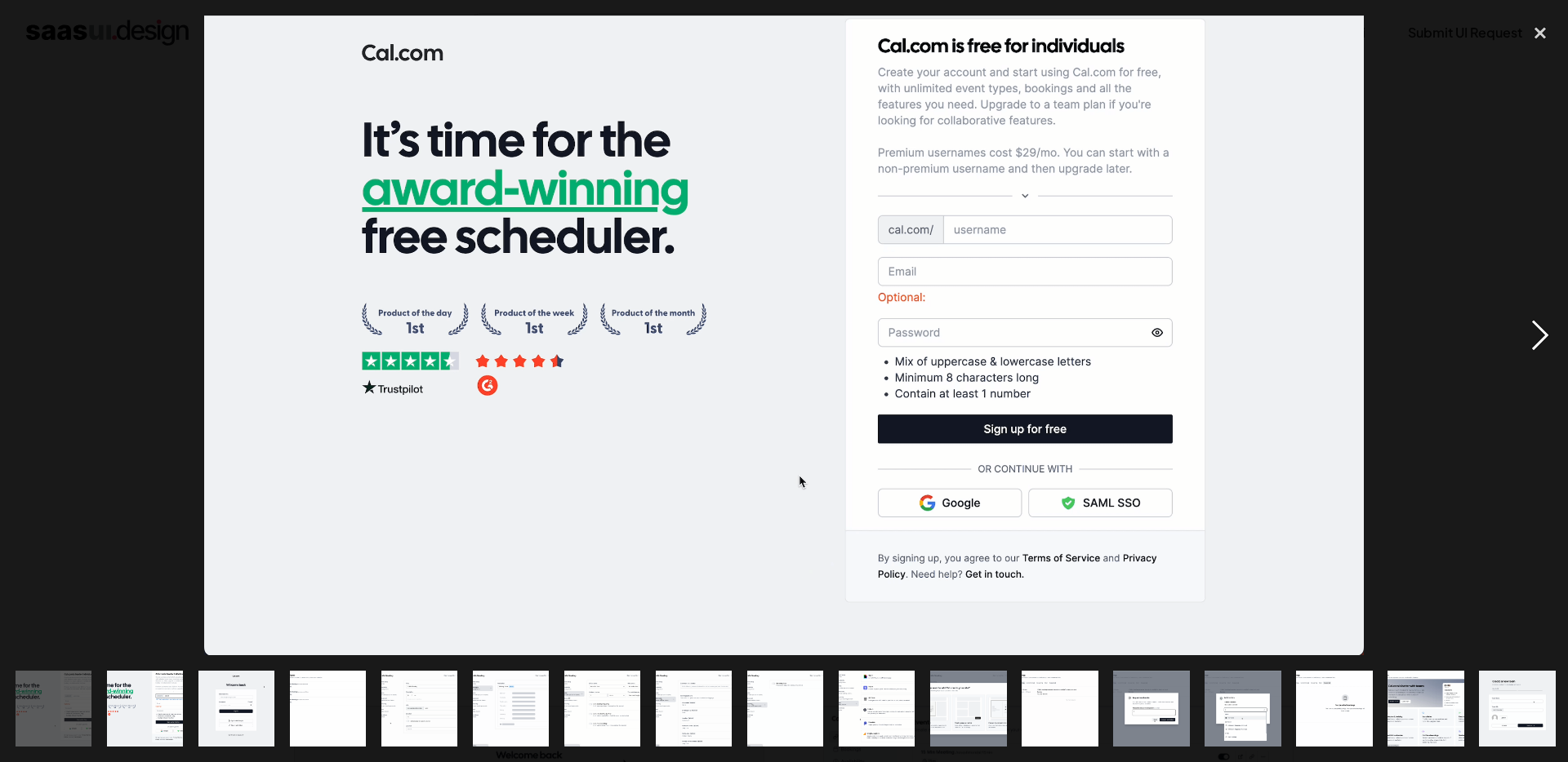
click at [1546, 324] on div "next image" at bounding box center [1540, 335] width 56 height 641
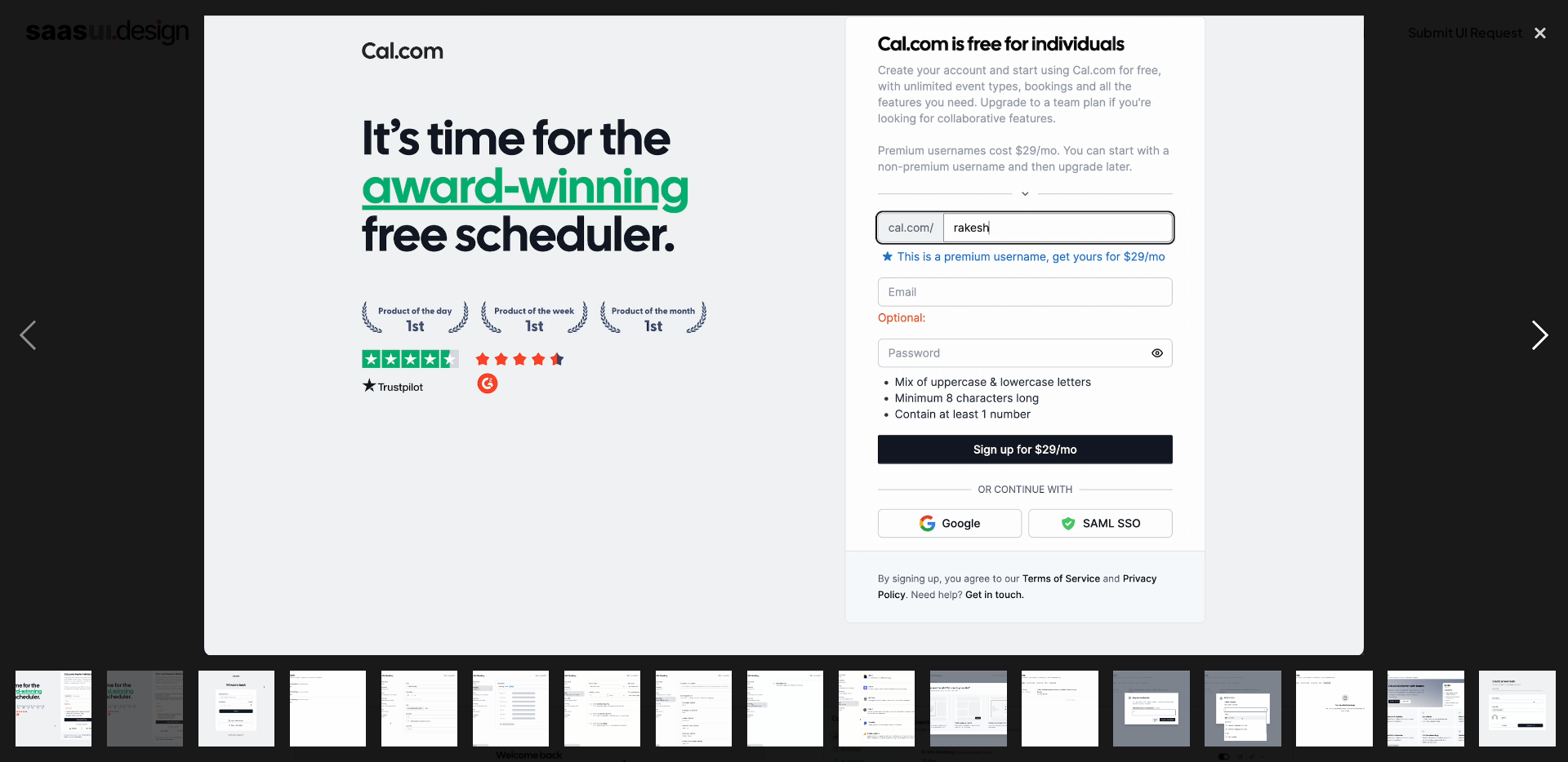
click at [1533, 337] on div "next image" at bounding box center [1540, 335] width 56 height 641
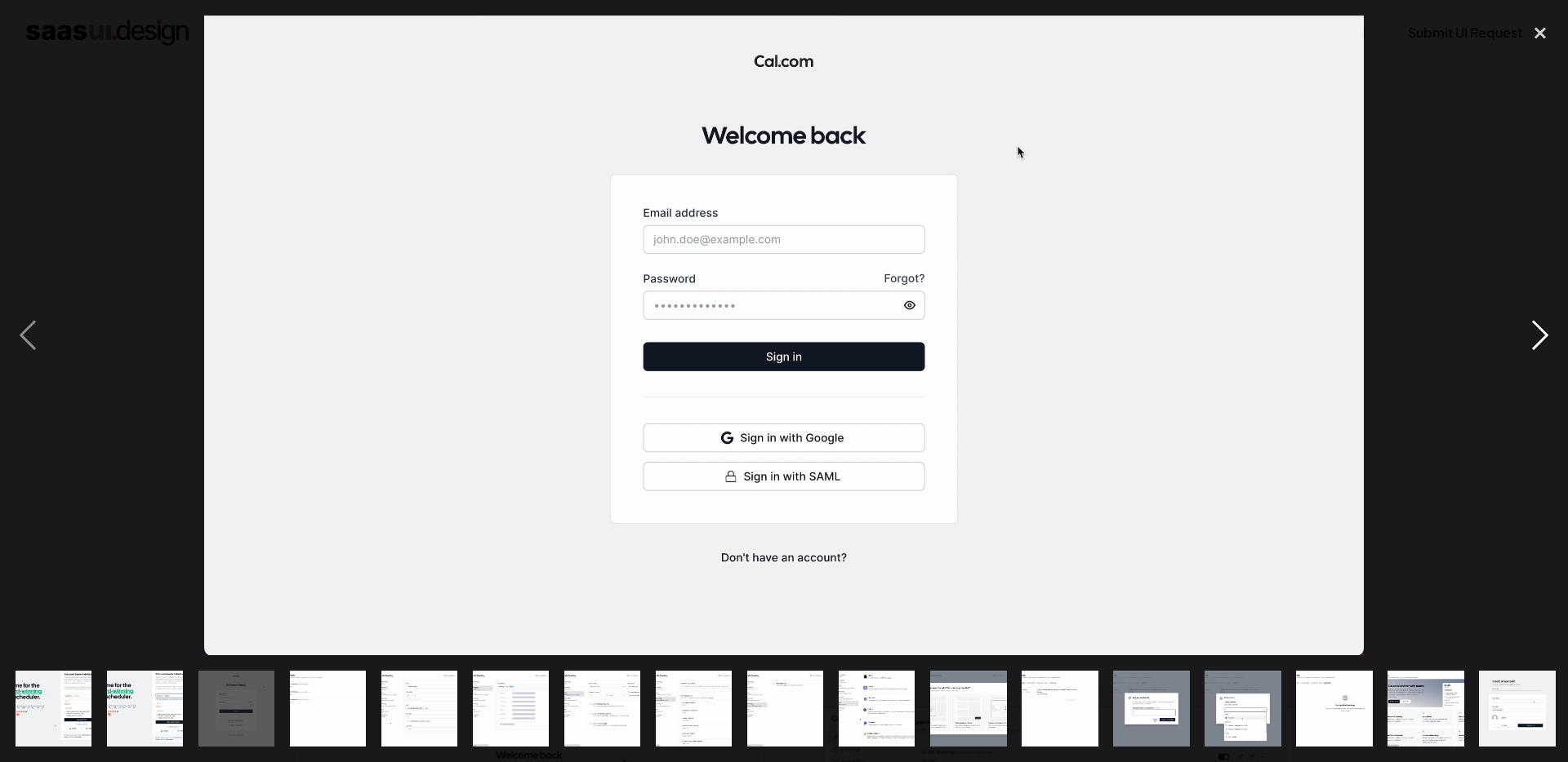
click at [1533, 337] on div "next image" at bounding box center [1540, 335] width 56 height 641
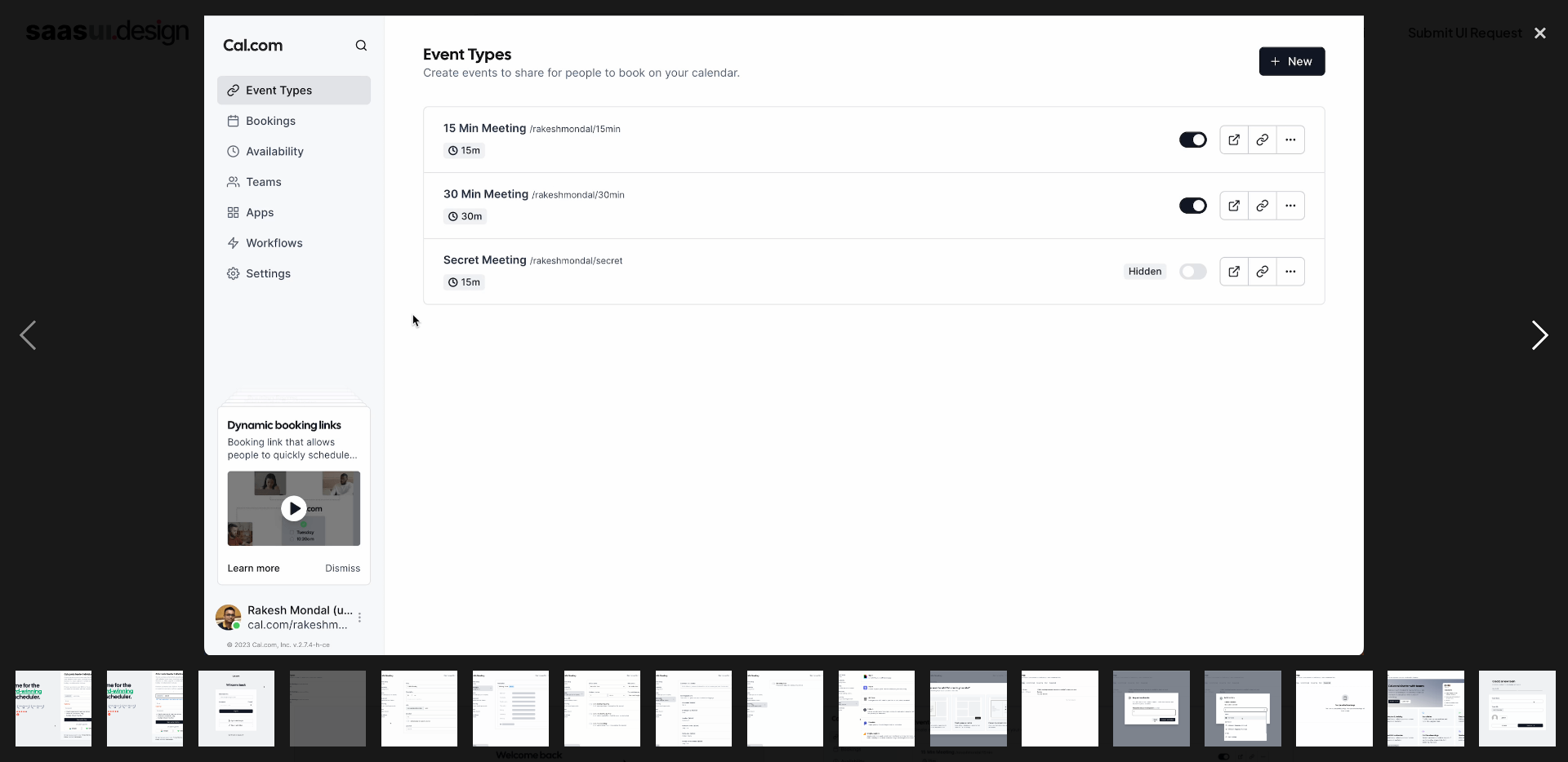
click at [1533, 337] on div "next image" at bounding box center [1540, 335] width 56 height 641
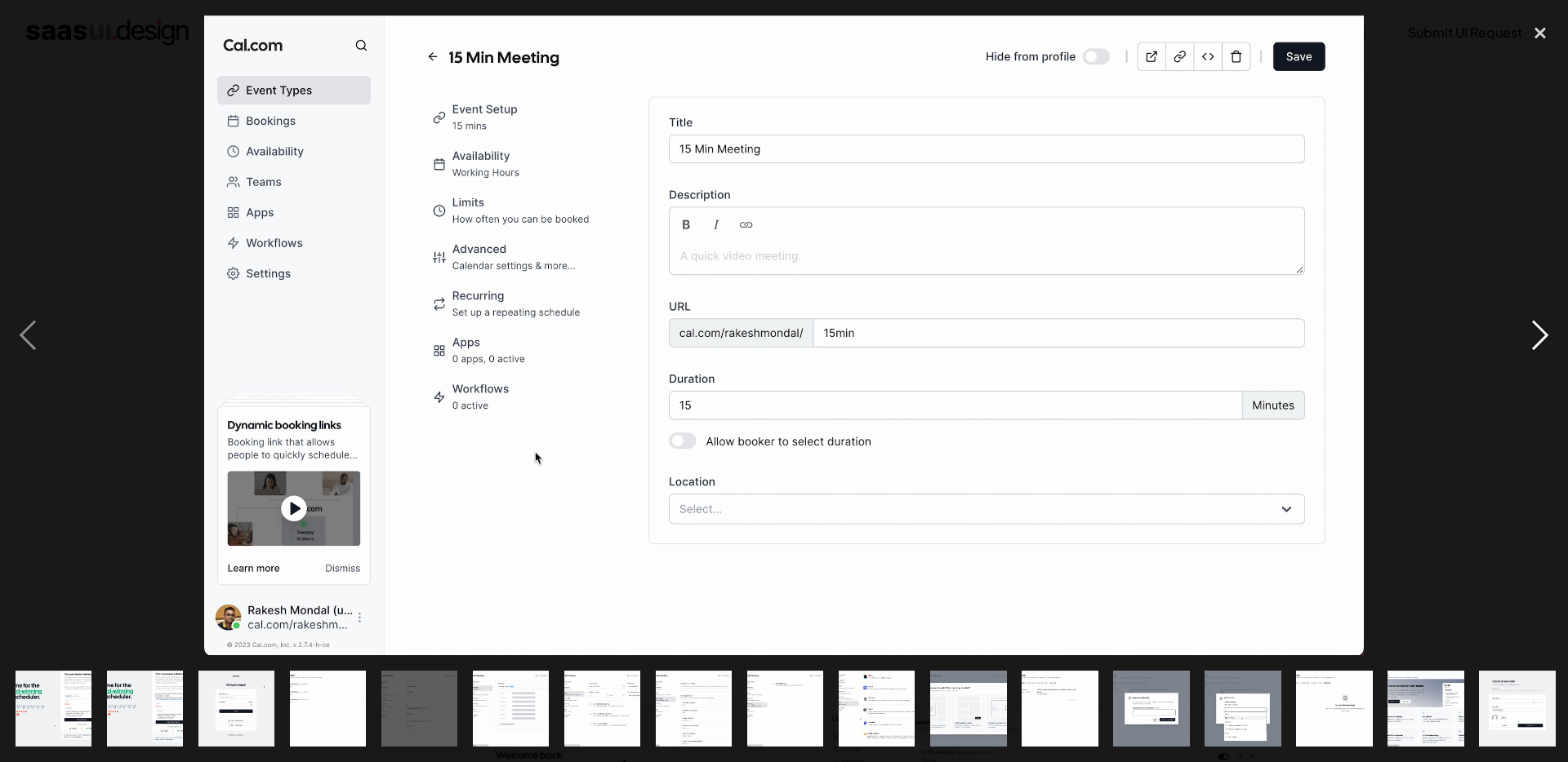
click at [1533, 337] on div "next image" at bounding box center [1540, 335] width 56 height 641
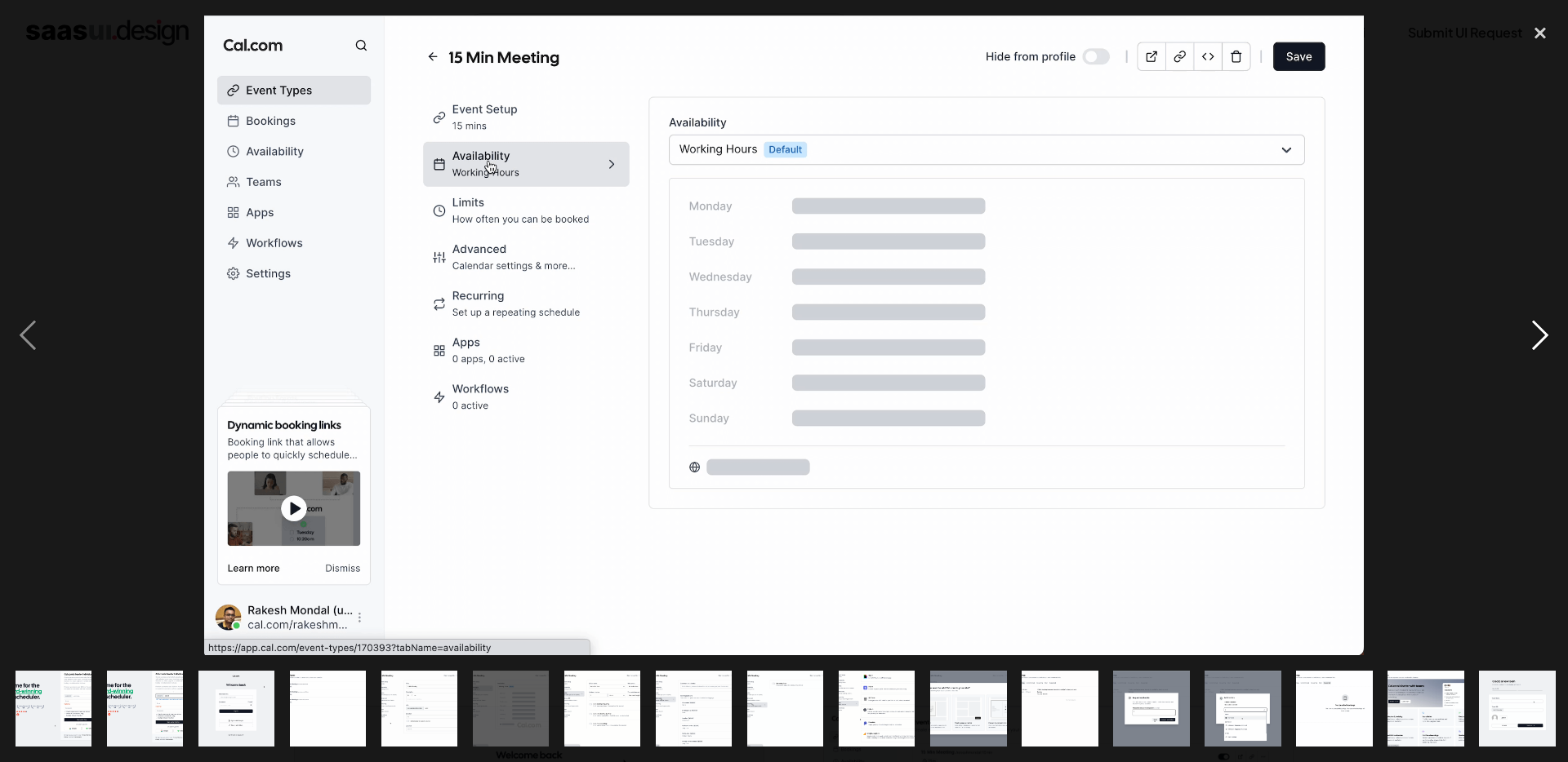
click at [1533, 337] on div "next image" at bounding box center [1540, 335] width 56 height 641
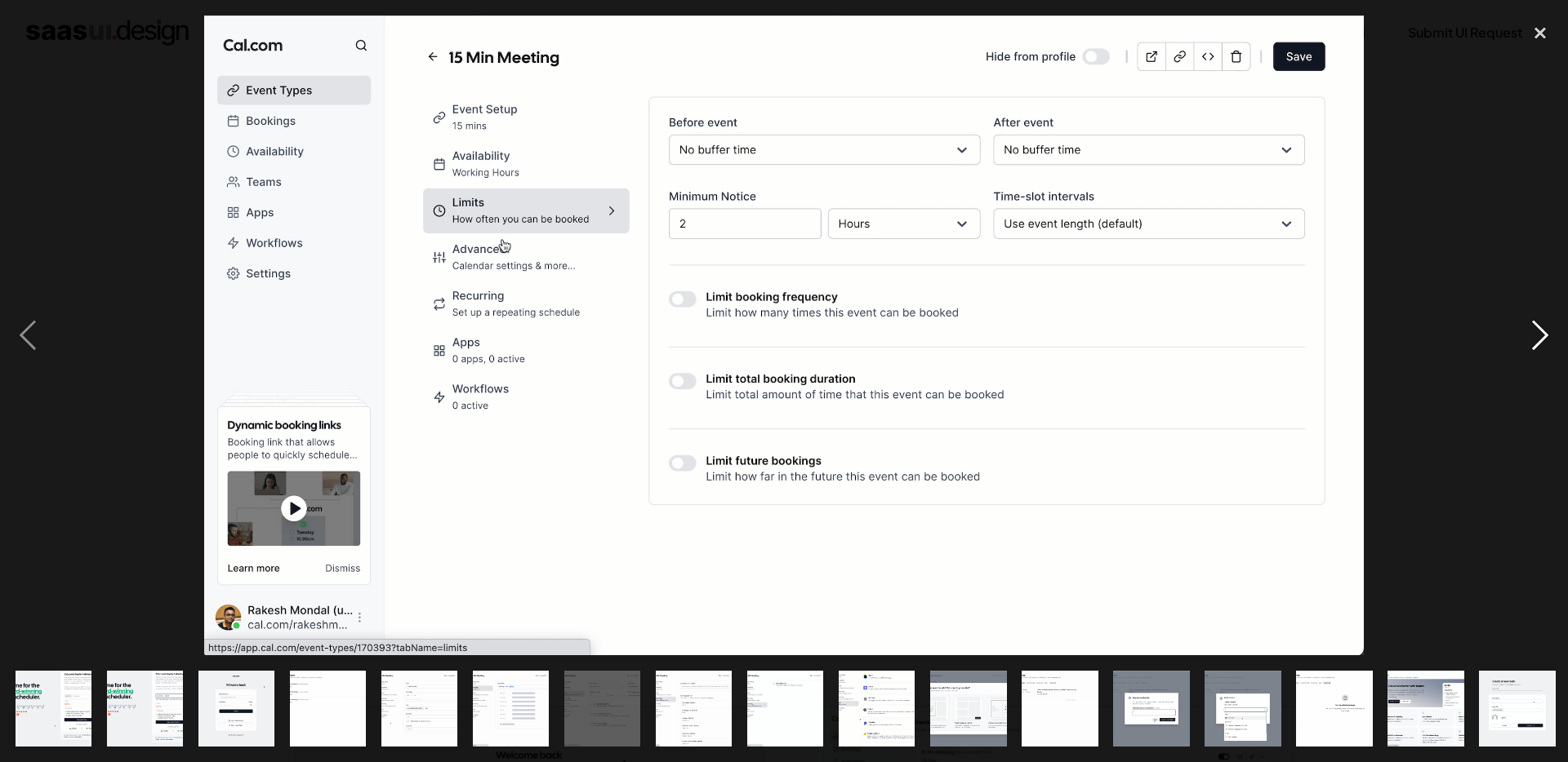
click at [1533, 337] on div "next image" at bounding box center [1540, 335] width 56 height 641
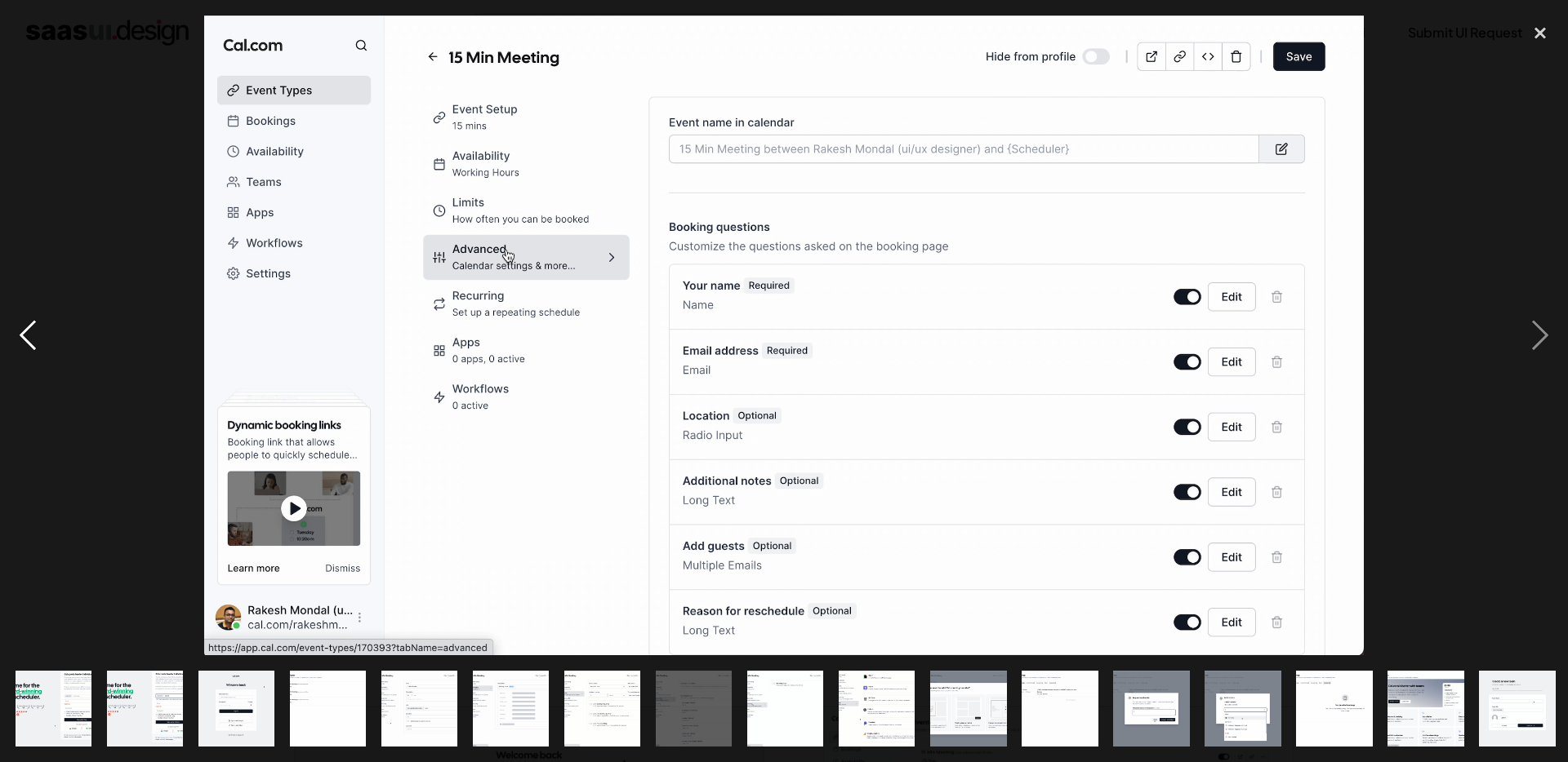
click at [55, 343] on div "previous image" at bounding box center [28, 335] width 56 height 641
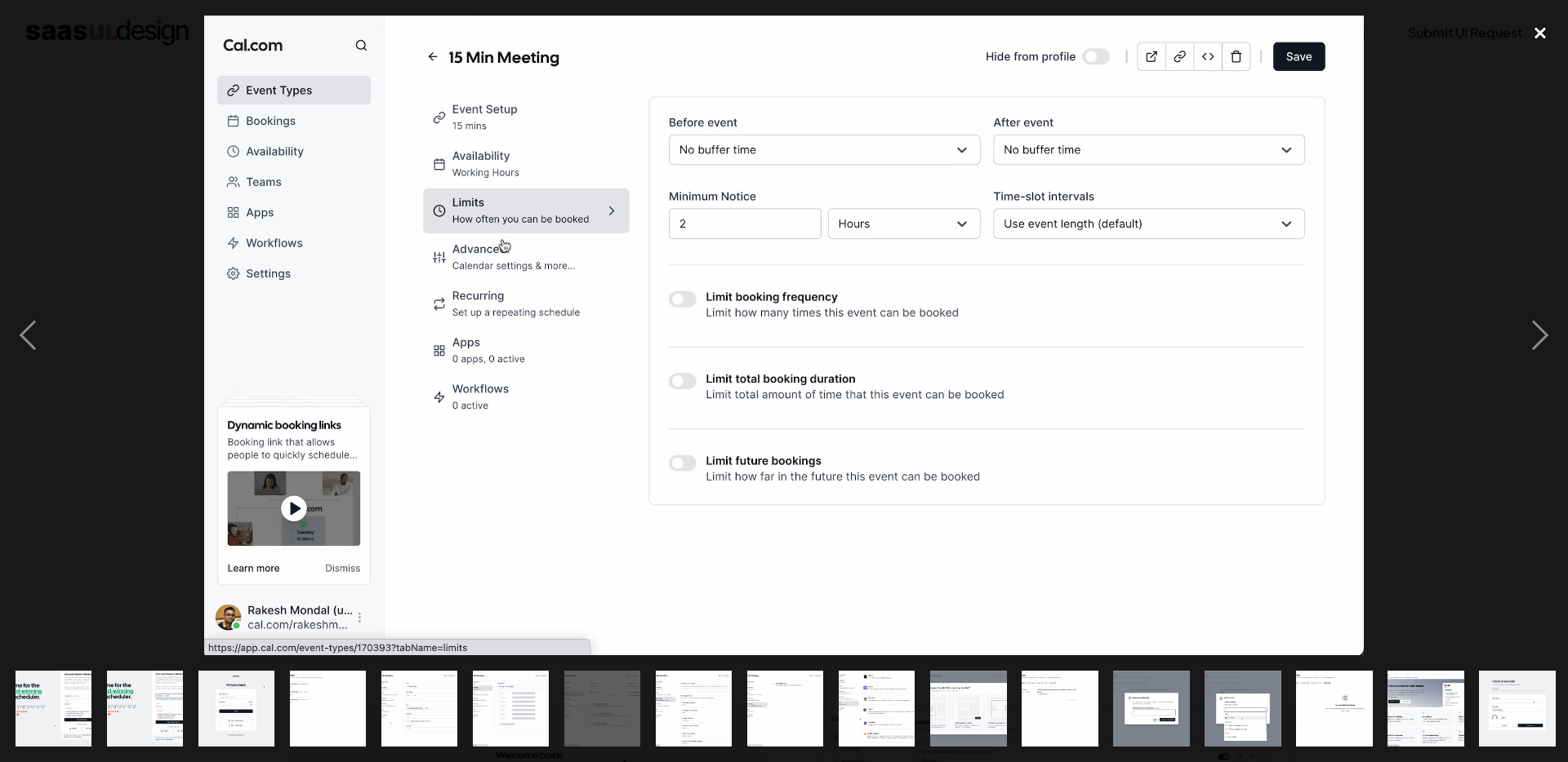
click at [1539, 35] on div "close lightbox" at bounding box center [1540, 33] width 56 height 36
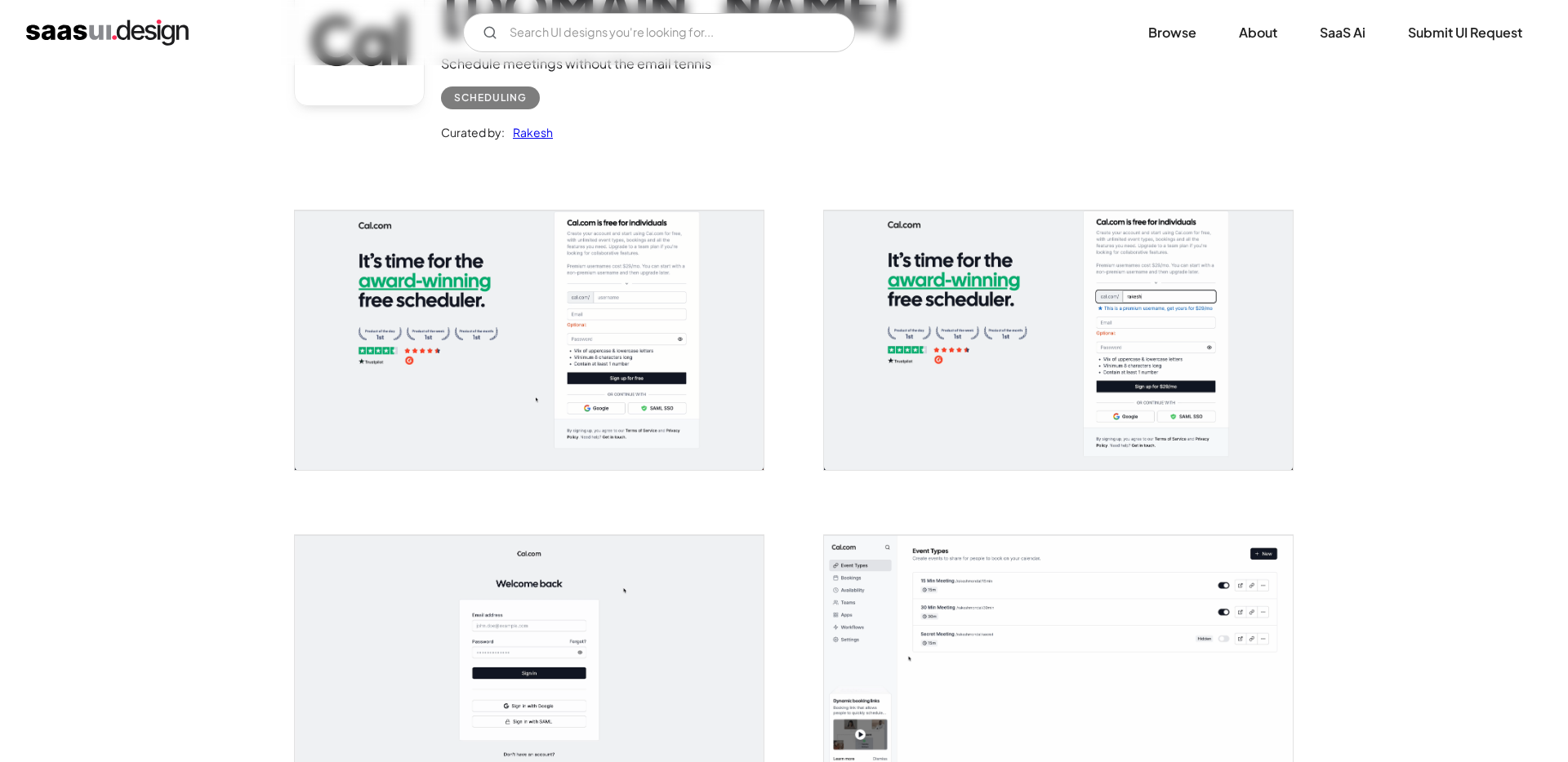
scroll to position [158, 0]
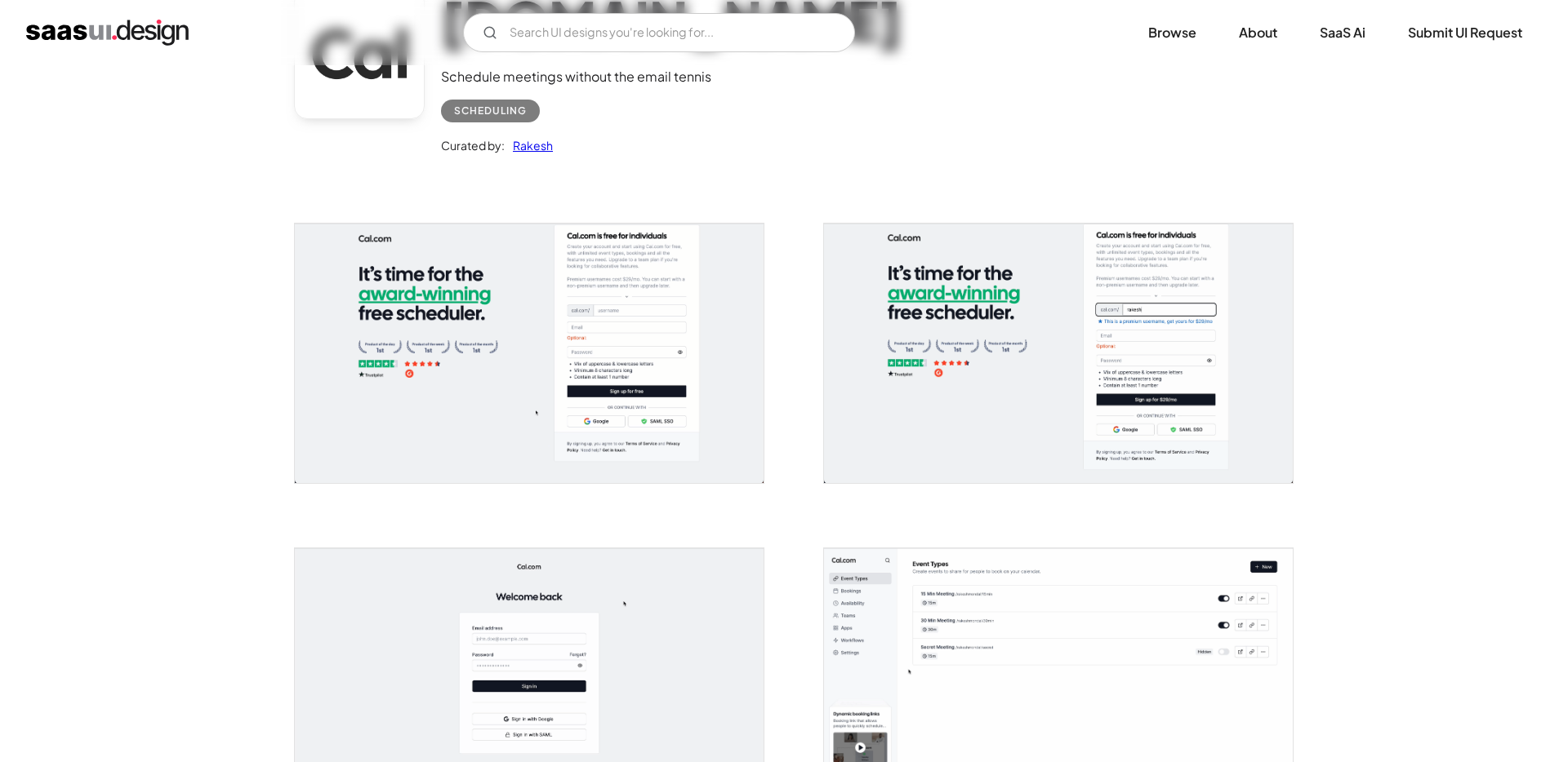
click at [857, 355] on img "open lightbox" at bounding box center [1058, 353] width 468 height 259
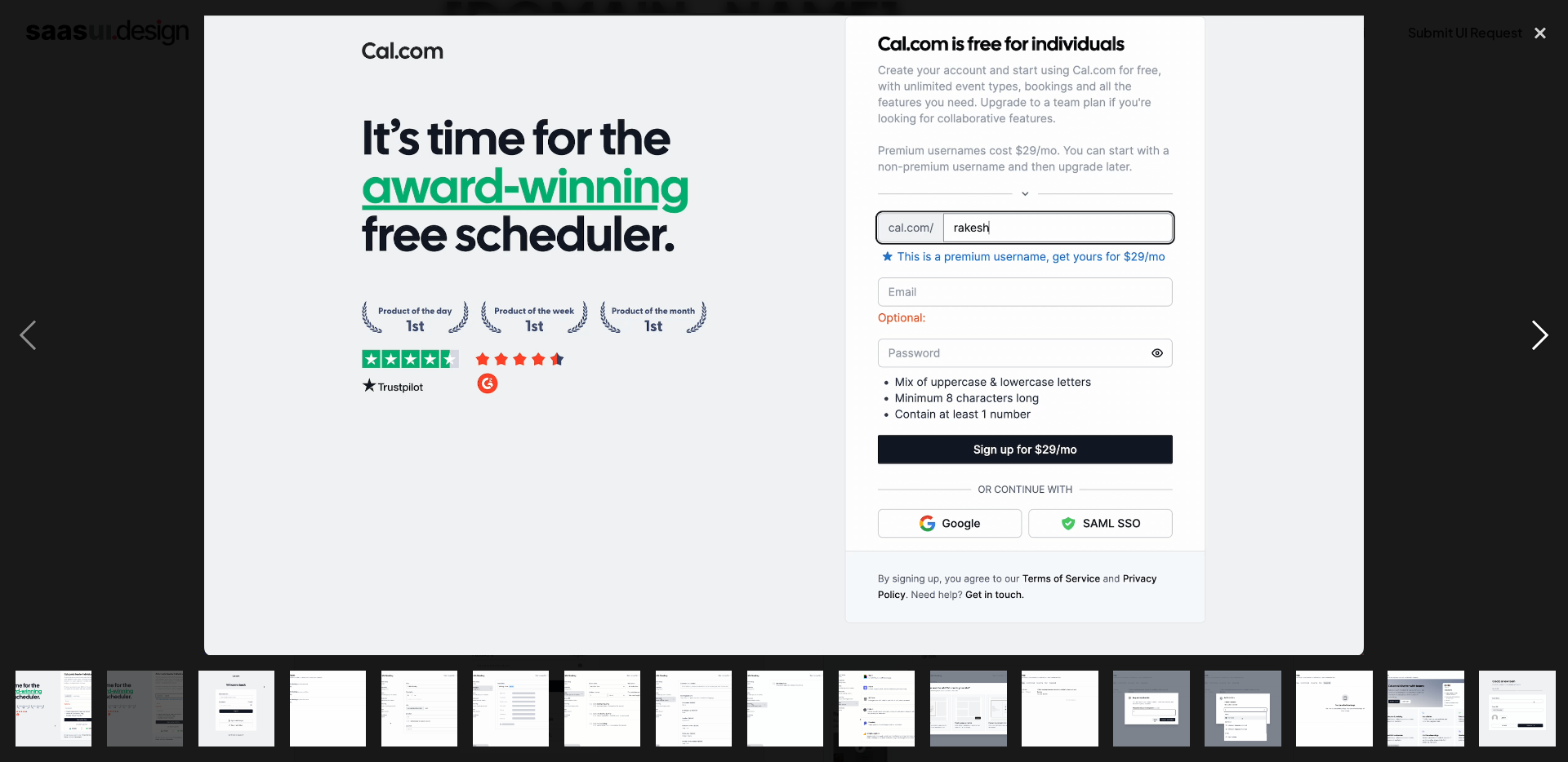
click at [1539, 333] on div "next image" at bounding box center [1540, 335] width 56 height 641
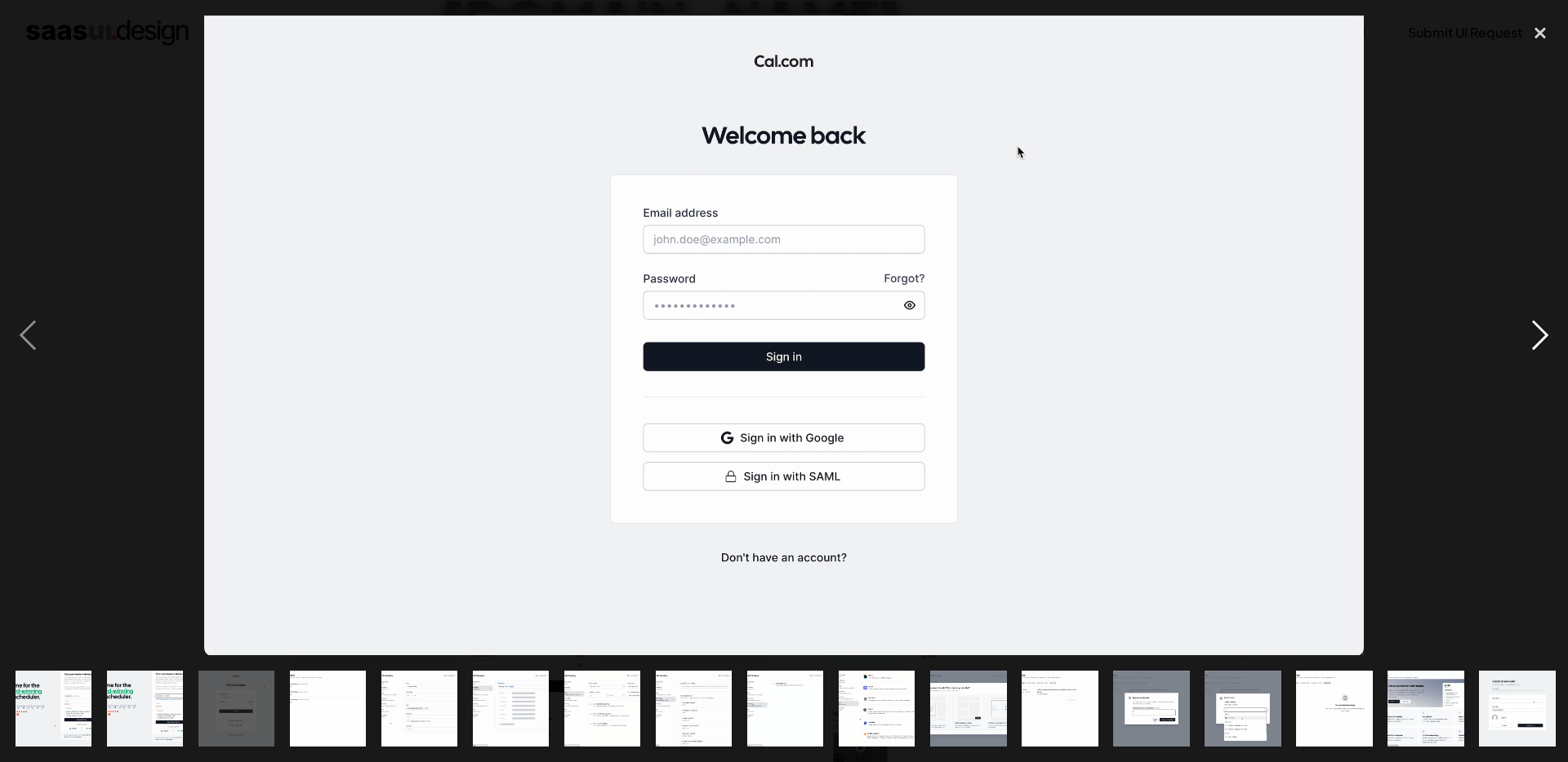
click at [1539, 333] on div "next image" at bounding box center [1540, 335] width 56 height 641
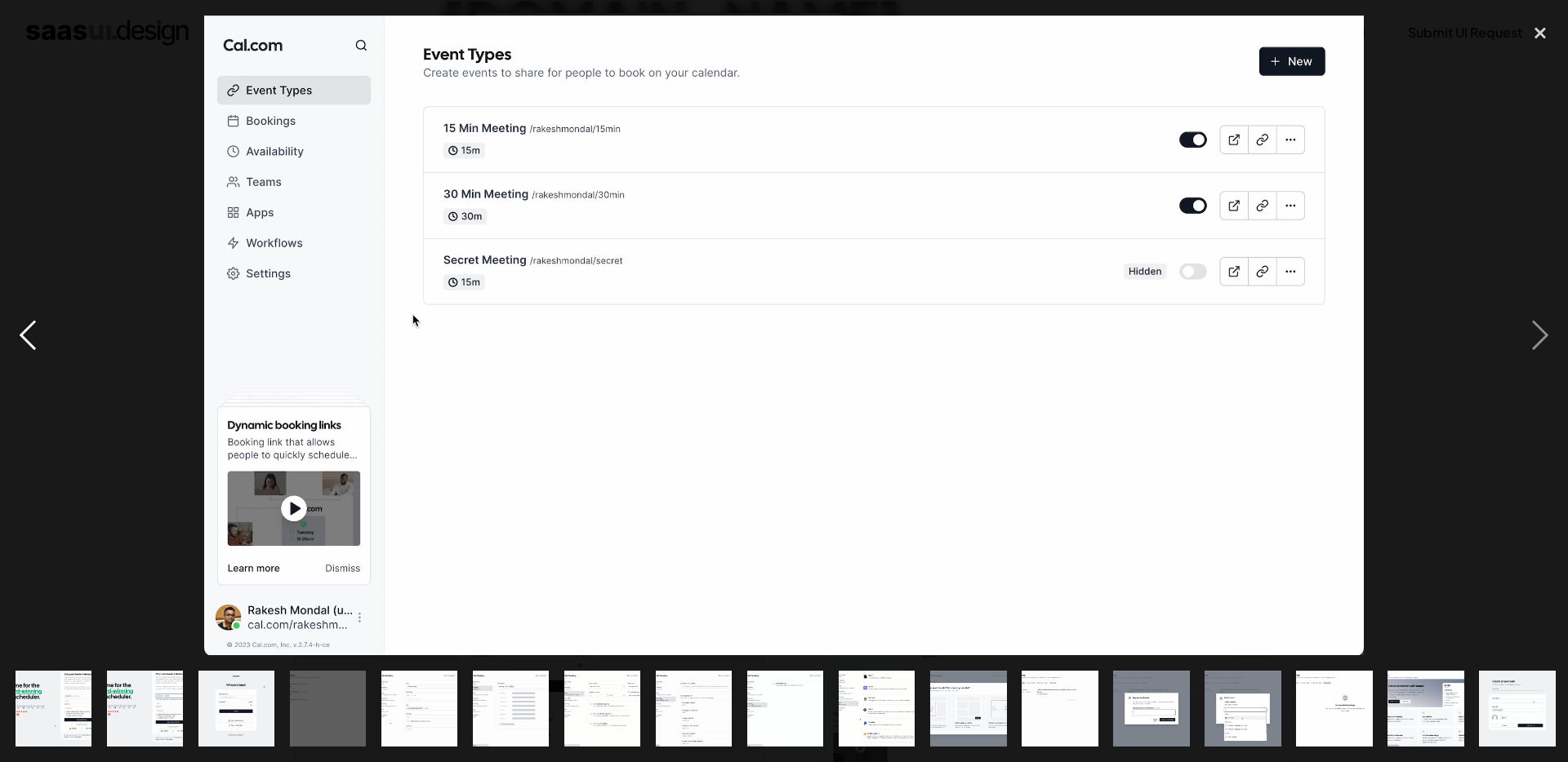
click at [34, 347] on div "previous image" at bounding box center [28, 335] width 56 height 641
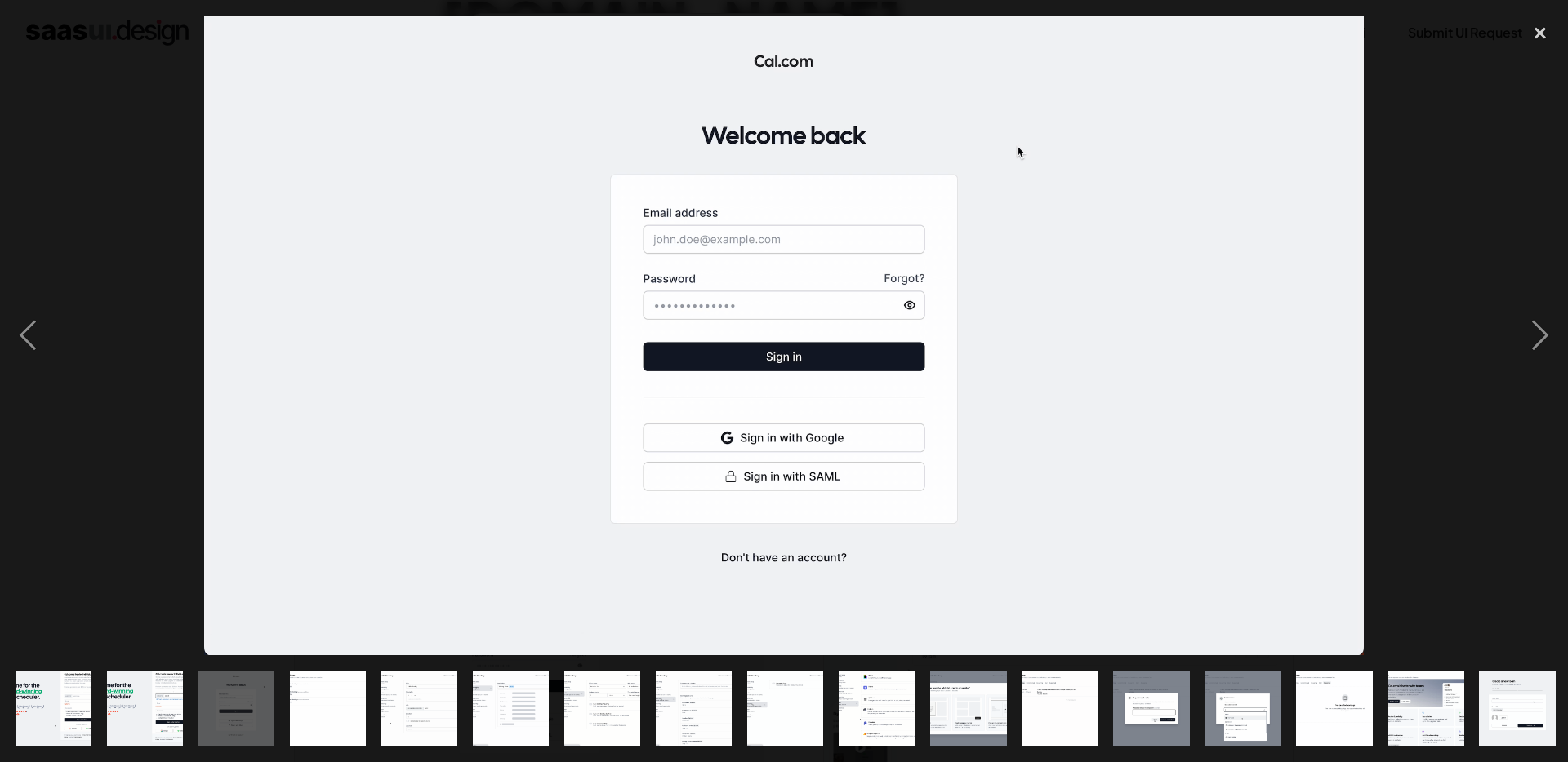
click at [1121, 687] on img "show item 13 of 25" at bounding box center [1151, 709] width 138 height 76
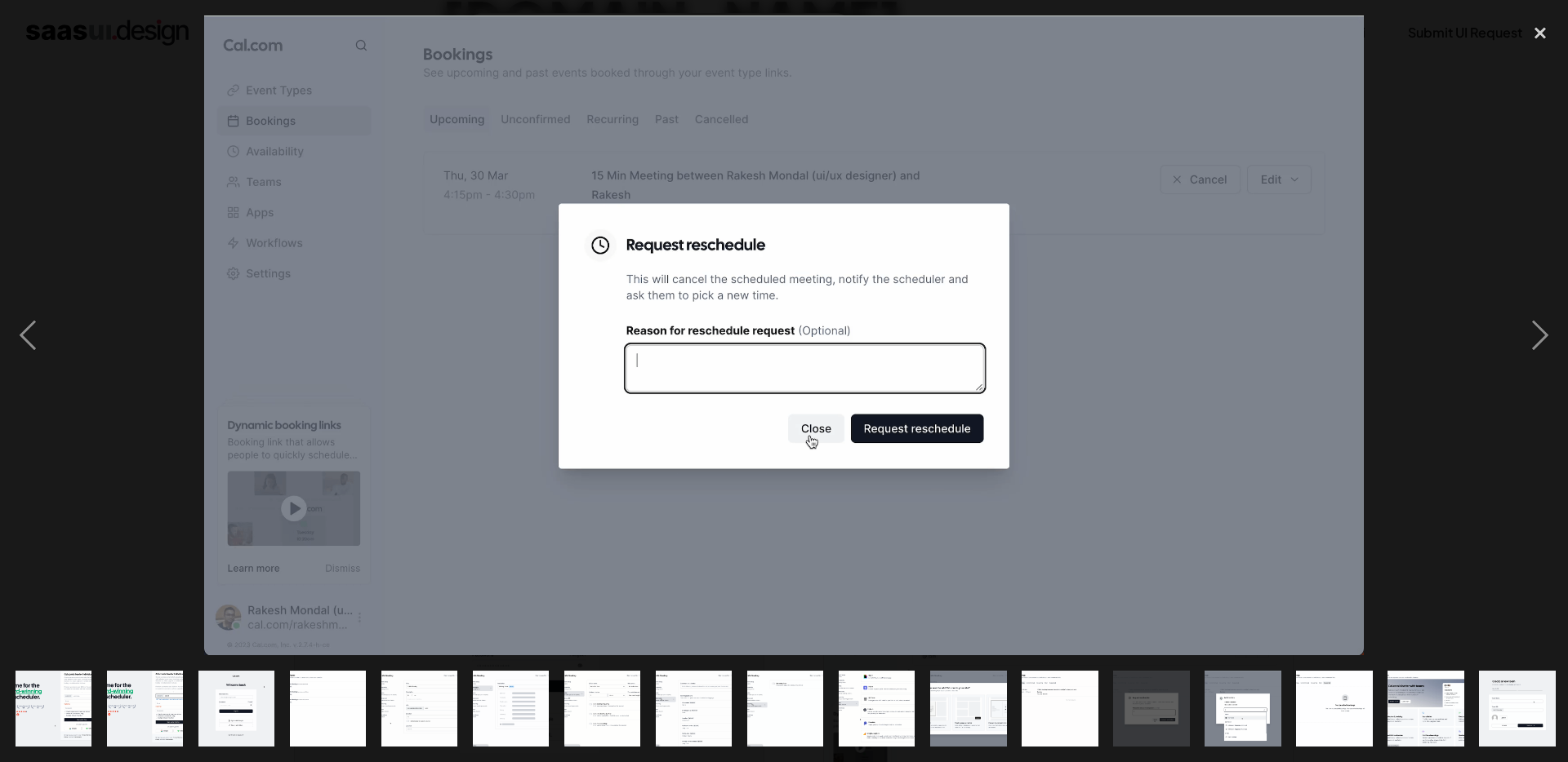
click at [1215, 703] on img "show item 14 of 25" at bounding box center [1242, 709] width 138 height 76
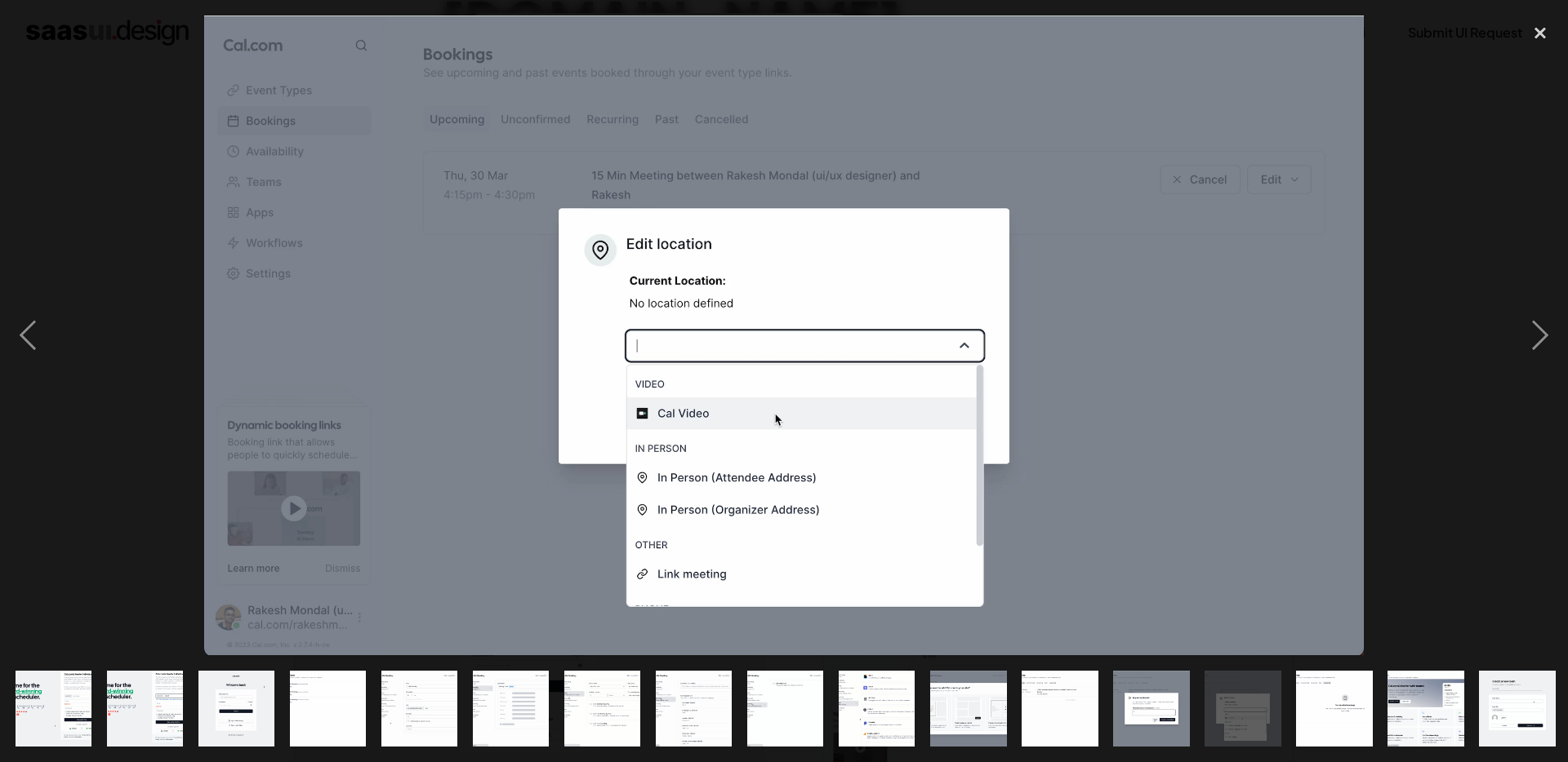
click at [1140, 693] on img "show item 13 of 25" at bounding box center [1151, 709] width 138 height 76
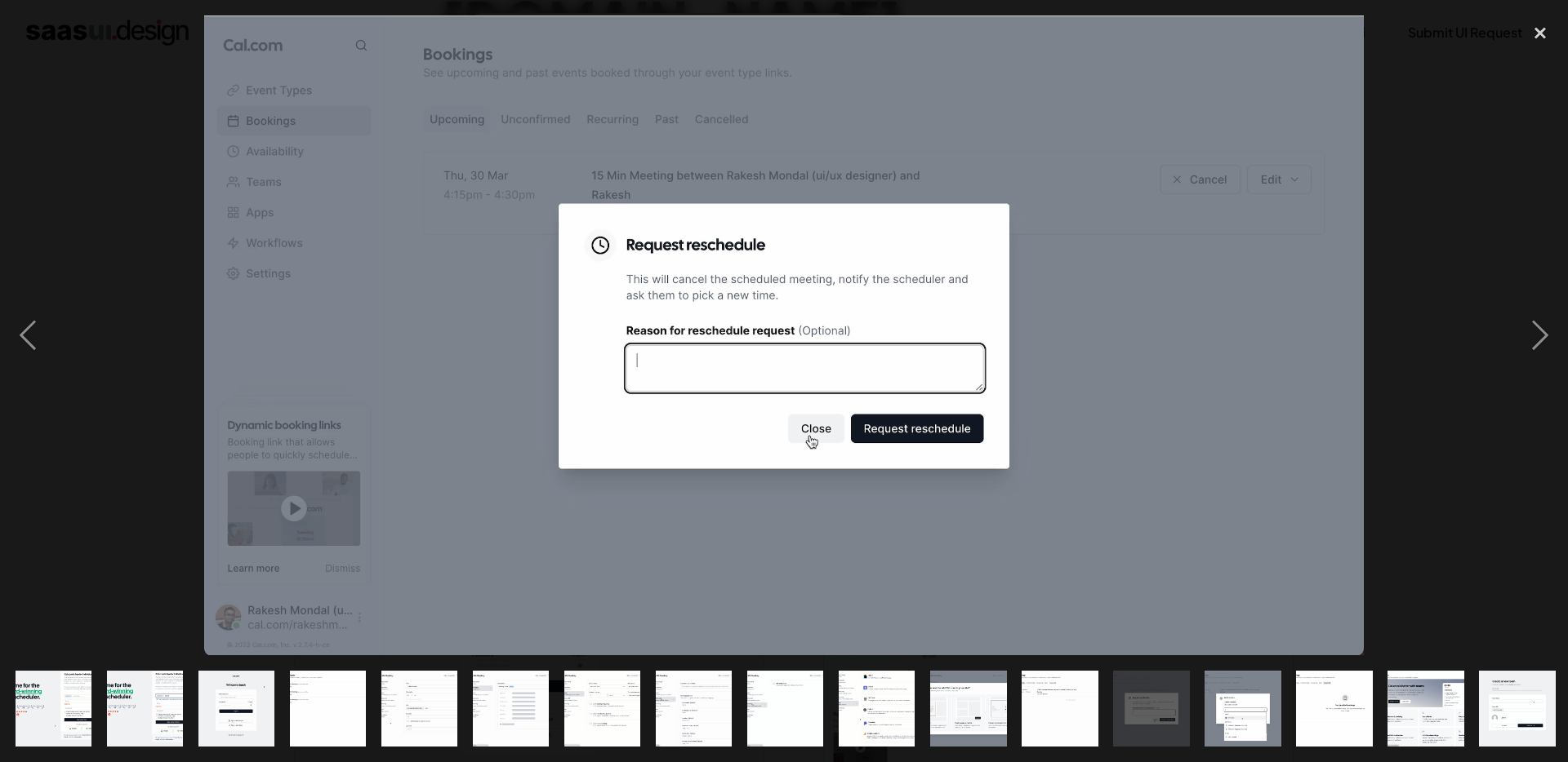
click at [1225, 725] on img "show item 14 of 25" at bounding box center [1242, 709] width 138 height 76
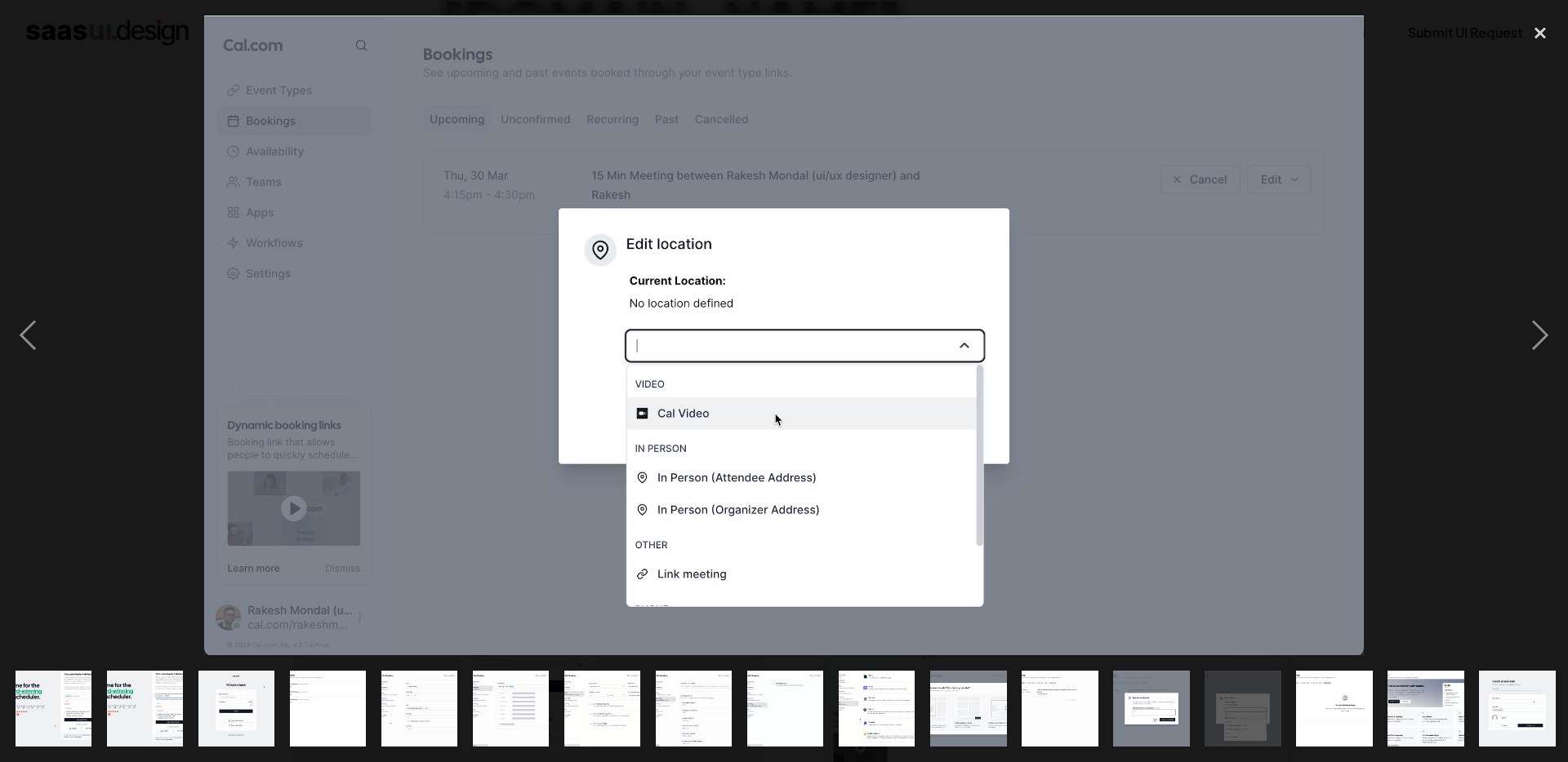
click at [103, 402] on div at bounding box center [784, 335] width 1568 height 641
